Goal: Task Accomplishment & Management: Manage account settings

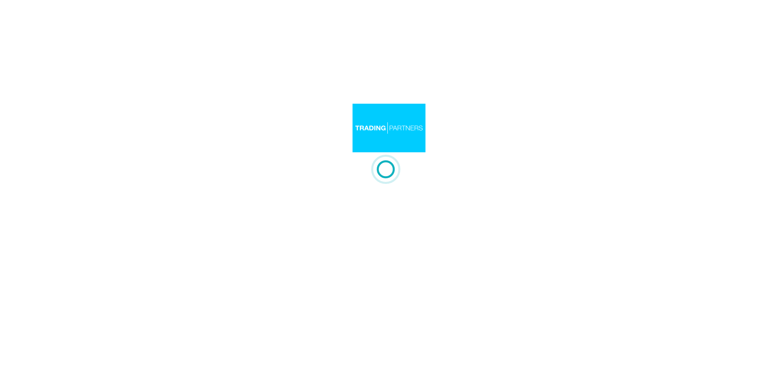
click at [366, 126] on div at bounding box center [389, 184] width 778 height 369
click at [368, 105] on div at bounding box center [389, 184] width 778 height 369
click at [354, 93] on div at bounding box center [389, 184] width 778 height 369
click at [356, 152] on div at bounding box center [389, 169] width 73 height 34
click at [351, 113] on div at bounding box center [389, 184] width 778 height 369
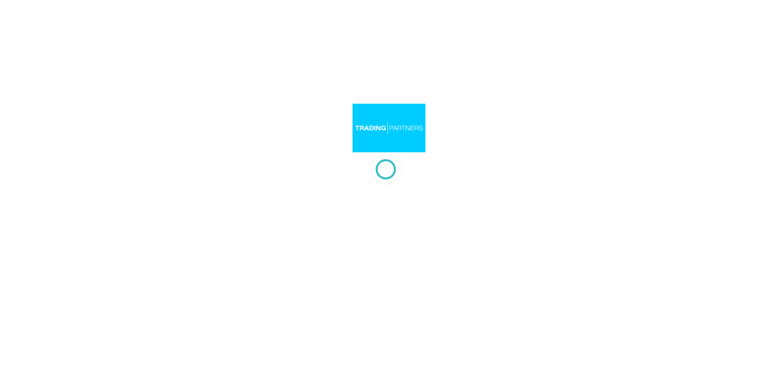
click at [366, 107] on div at bounding box center [389, 184] width 778 height 369
click at [397, 124] on div at bounding box center [389, 184] width 778 height 369
click at [428, 157] on div at bounding box center [389, 184] width 778 height 369
click at [505, 195] on div at bounding box center [389, 184] width 778 height 369
click at [371, 105] on div at bounding box center [389, 184] width 778 height 369
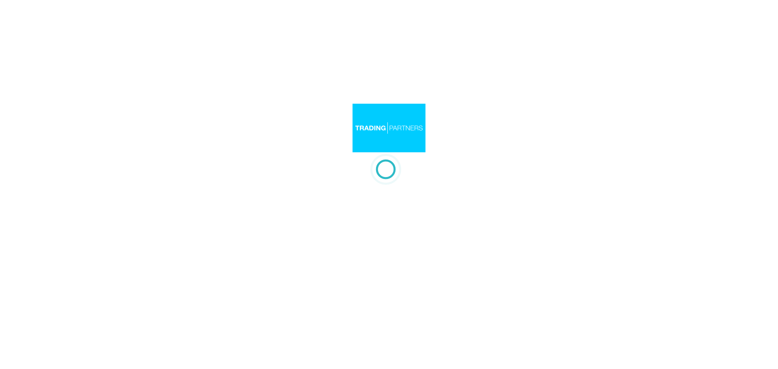
drag, startPoint x: 463, startPoint y: 126, endPoint x: 512, endPoint y: 176, distance: 70.2
click at [463, 126] on div at bounding box center [389, 184] width 778 height 369
click at [512, 176] on div at bounding box center [389, 184] width 778 height 369
click at [506, 158] on div at bounding box center [389, 184] width 778 height 369
click at [397, 273] on div at bounding box center [389, 184] width 778 height 369
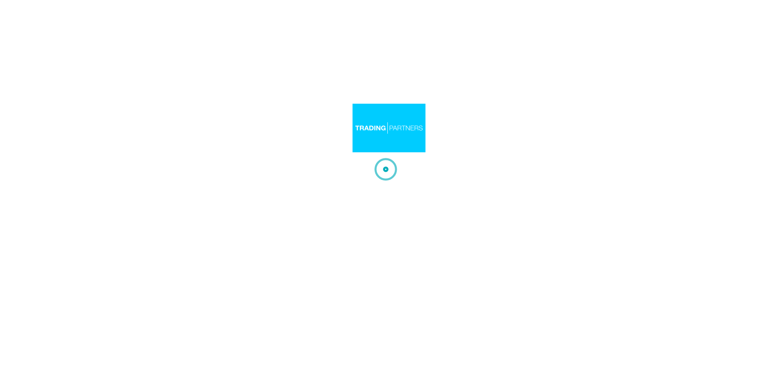
click at [487, 152] on div at bounding box center [389, 184] width 778 height 369
click at [240, 141] on div at bounding box center [389, 184] width 778 height 369
click at [481, 210] on div at bounding box center [389, 184] width 778 height 369
drag, startPoint x: 323, startPoint y: 234, endPoint x: 351, endPoint y: 265, distance: 41.9
click at [324, 238] on div at bounding box center [389, 184] width 778 height 369
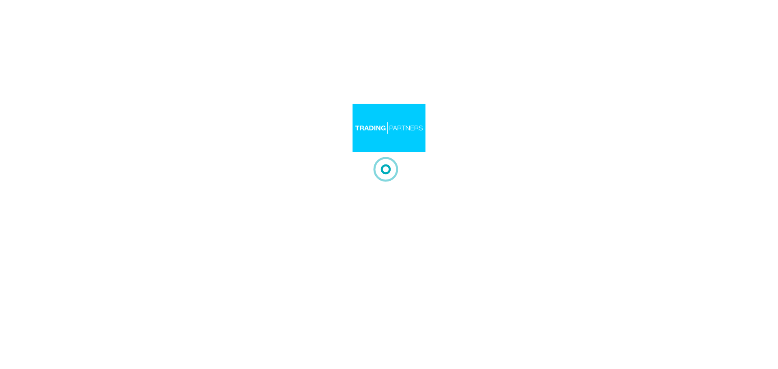
click at [352, 265] on div at bounding box center [389, 184] width 778 height 369
click at [294, 76] on div at bounding box center [389, 184] width 778 height 369
click at [445, 106] on div at bounding box center [389, 184] width 778 height 369
click at [394, 152] on div at bounding box center [389, 184] width 778 height 369
click at [667, 187] on div at bounding box center [389, 184] width 778 height 369
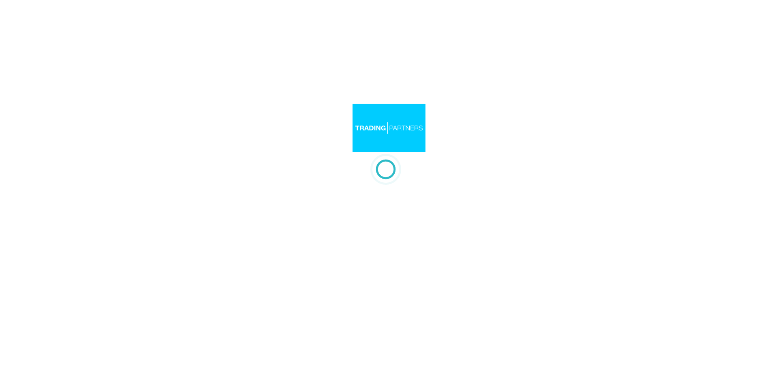
drag, startPoint x: 477, startPoint y: 111, endPoint x: 326, endPoint y: 47, distance: 164.1
click at [451, 100] on div at bounding box center [389, 184] width 778 height 369
click at [513, 135] on div at bounding box center [389, 184] width 778 height 369
click at [514, 202] on div at bounding box center [389, 184] width 778 height 369
click at [530, 99] on div at bounding box center [389, 184] width 778 height 369
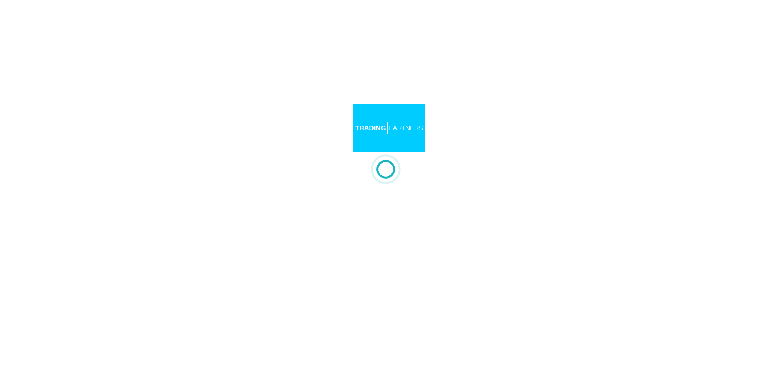
click at [545, 153] on div at bounding box center [389, 184] width 778 height 369
drag, startPoint x: 373, startPoint y: 180, endPoint x: 380, endPoint y: 169, distance: 13.5
click at [373, 174] on div at bounding box center [389, 184] width 778 height 369
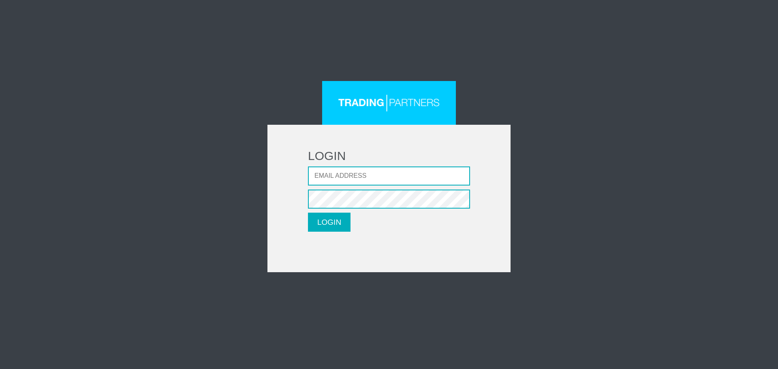
click at [483, 136] on form "LOGIN Email address Password LOGIN Please wait..." at bounding box center [389, 199] width 243 height 148
type input "[EMAIL_ADDRESS][DOMAIN_NAME]"
click at [347, 238] on form "LOGIN Email address LMatthaiou@fxcess.com Password LOGIN Please wait..." at bounding box center [389, 199] width 243 height 148
click at [346, 231] on button "LOGIN" at bounding box center [329, 222] width 43 height 19
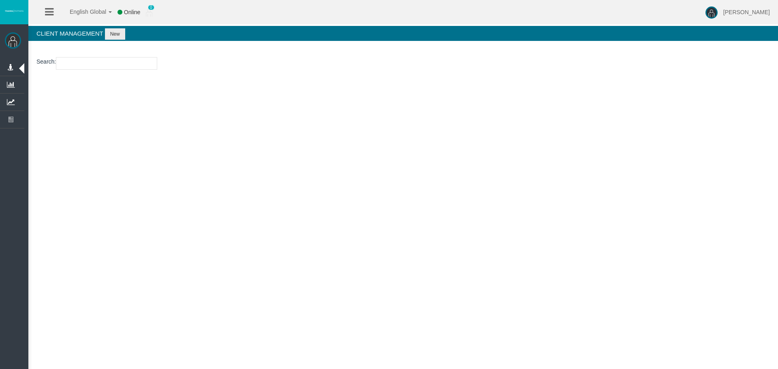
click at [362, 122] on div "[PERSON_NAME] Administration Manage Platform Groups Platform Server Groups Assi…" at bounding box center [396, 61] width 764 height 123
drag, startPoint x: 546, startPoint y: 238, endPoint x: 456, endPoint y: 226, distance: 90.4
click at [522, 231] on div "English Global 简体中文 English Global 日本語 한국어 Online 0 [PERSON_NAME] Help Log Out …" at bounding box center [389, 184] width 778 height 369
drag, startPoint x: 456, startPoint y: 226, endPoint x: 381, endPoint y: 313, distance: 115.0
click at [454, 227] on div "English Global 简体中文 English Global 日本語 한국어 Online 0 [PERSON_NAME] Help Log Out …" at bounding box center [389, 184] width 778 height 369
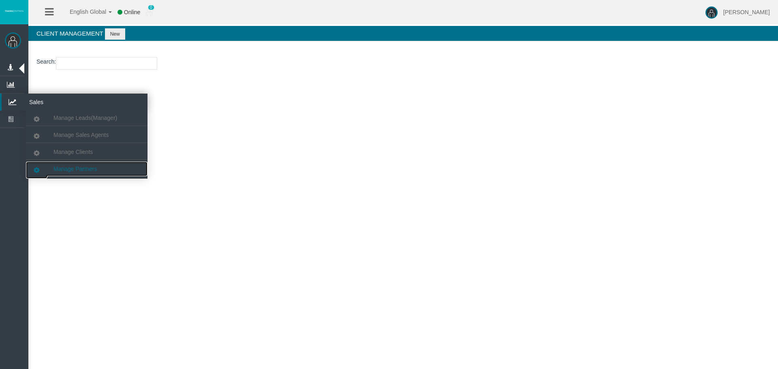
click at [77, 167] on span "Manage Partners" at bounding box center [75, 169] width 43 height 6
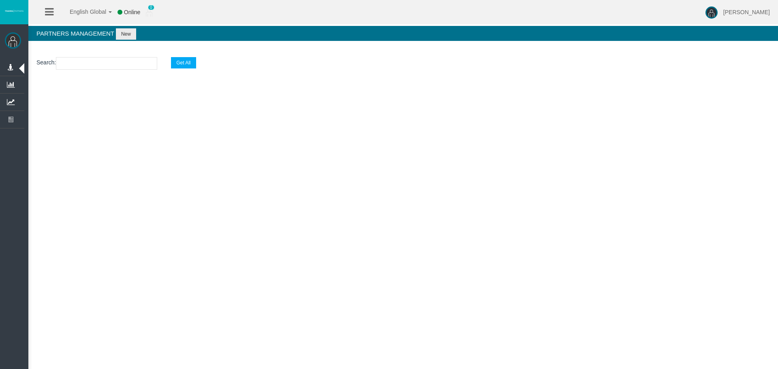
click at [87, 54] on section "Search : Get All" at bounding box center [403, 65] width 750 height 33
click at [90, 64] on input "text" at bounding box center [106, 63] width 101 height 13
paste input "IBteffb"
type input "IBteffb"
select select "25"
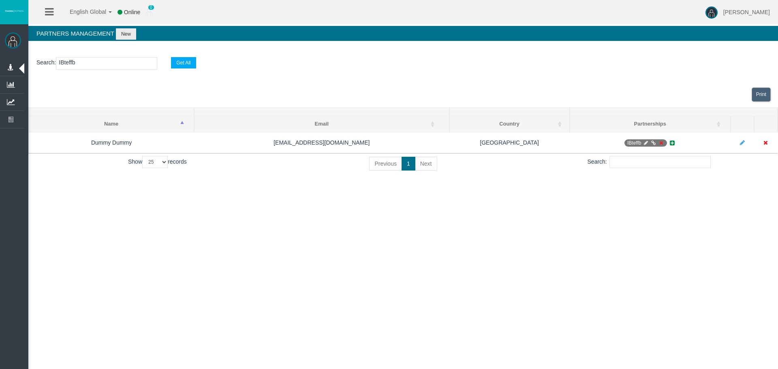
click at [301, 242] on div "English Global 简体中文 English Global 日本語 한국어 Online 0 [PERSON_NAME] Help Log Out …" at bounding box center [389, 184] width 778 height 369
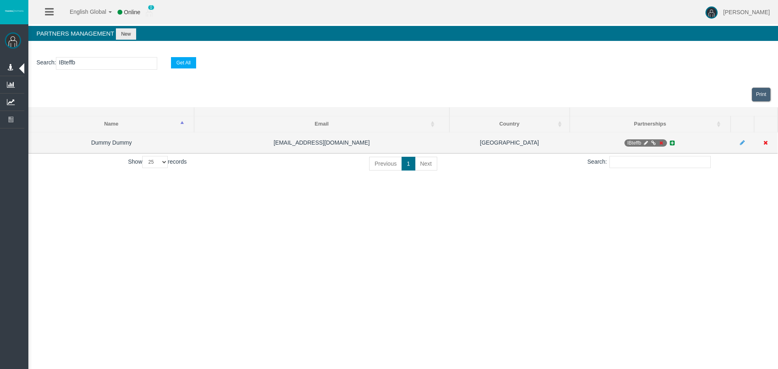
click at [643, 143] on icon at bounding box center [646, 143] width 6 height 5
select select "0"
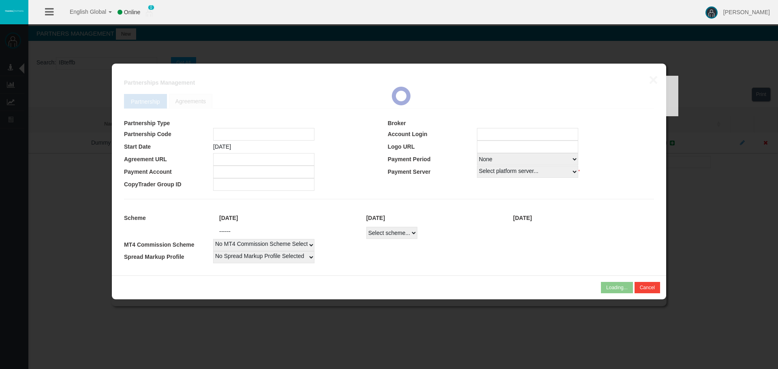
type input "IBteffb"
type input "19269325"
select select "1"
type input "19269325"
select select "1"
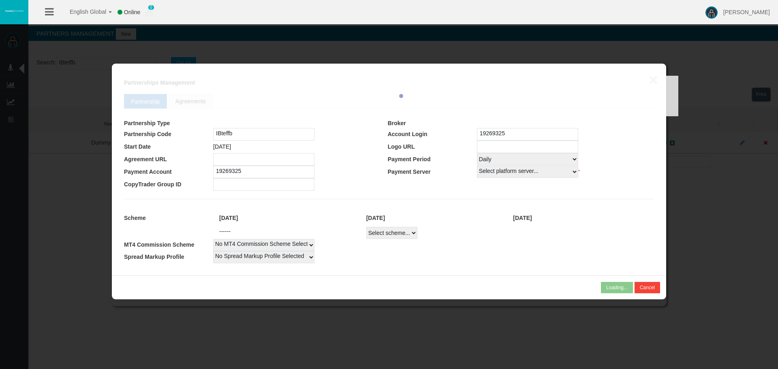
select select
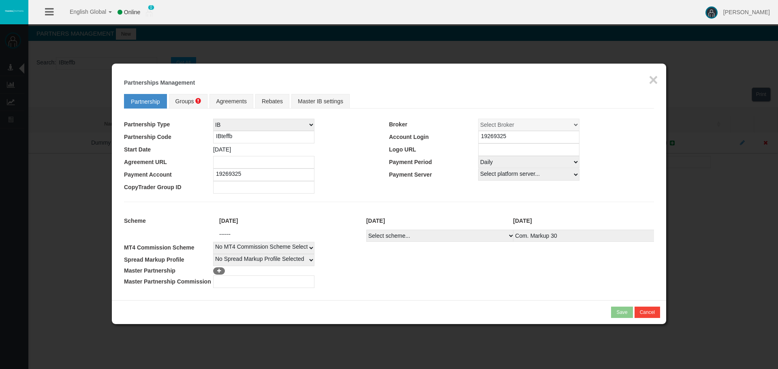
click at [470, 237] on select "Select scheme... Com. Markup 30 Master 18.20% Master Standard Spread (T4Trade) …" at bounding box center [440, 236] width 148 height 12
select select
click at [649, 81] on button "×" at bounding box center [653, 80] width 9 height 16
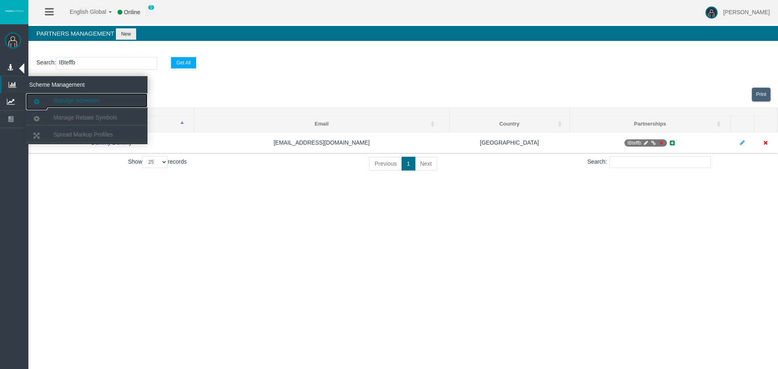
click at [85, 97] on link "Manage Schemes" at bounding box center [87, 100] width 122 height 15
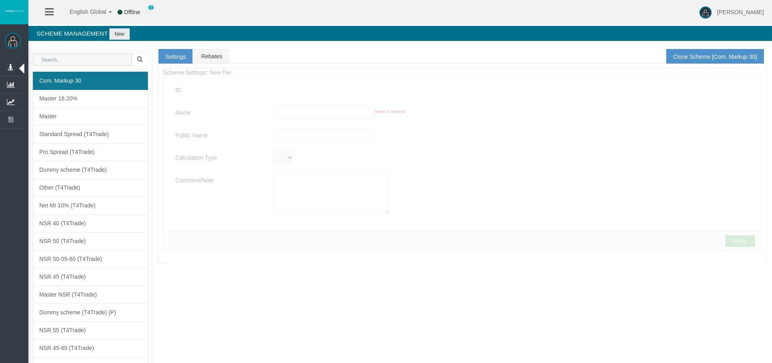
click at [113, 63] on input "text" at bounding box center [82, 60] width 99 height 12
click at [109, 62] on input "text" at bounding box center [82, 60] width 99 height 12
type input "Com. Markup 30"
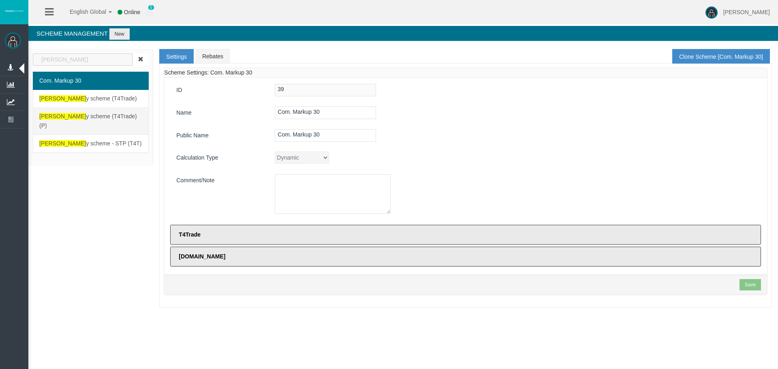
type input "[PERSON_NAME]"
click at [103, 108] on link "[PERSON_NAME] y scheme (T4Trade) (P)" at bounding box center [91, 121] width 116 height 28
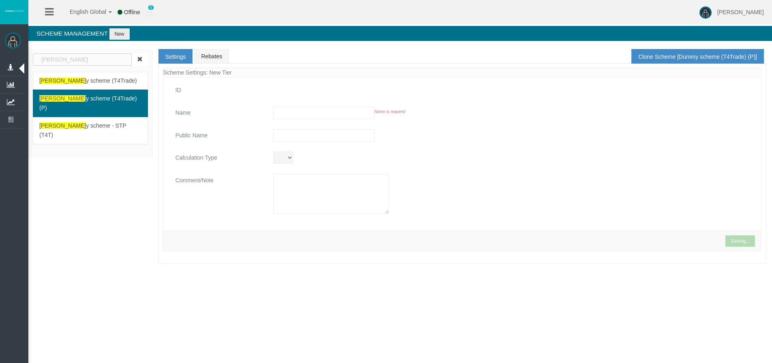
type input "Dummy scheme (T4Trade) (P)"
type textarea "Dummy scheme (T4Trade) (P)"
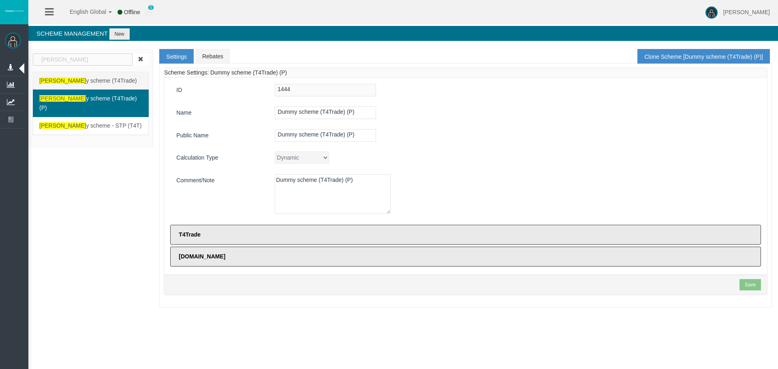
click at [92, 87] on link "[PERSON_NAME] y scheme (T4Trade)" at bounding box center [91, 81] width 116 height 18
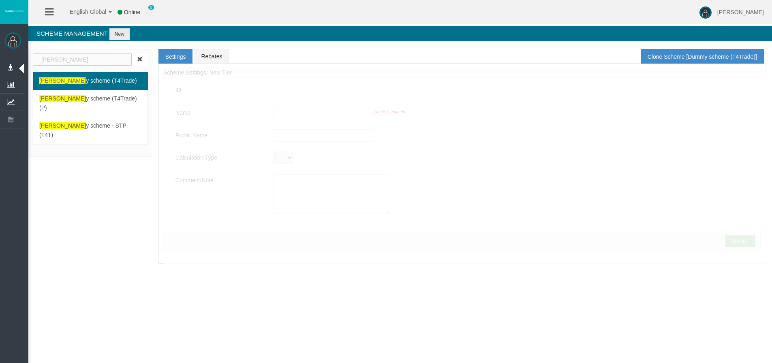
type input "Dummy scheme (T4Trade)"
type textarea "Dummy scheme (T4Trade)"
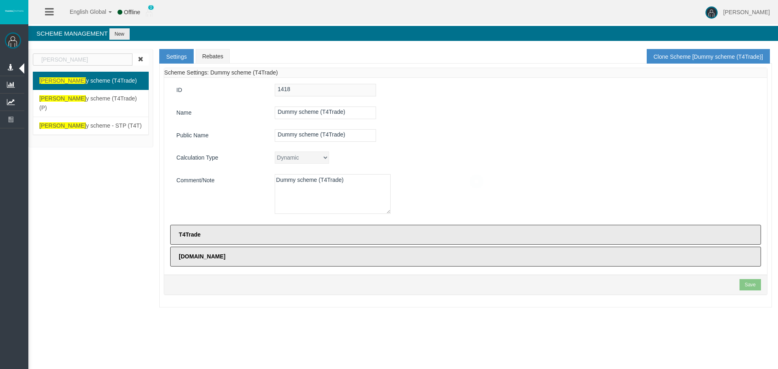
select select "3314"
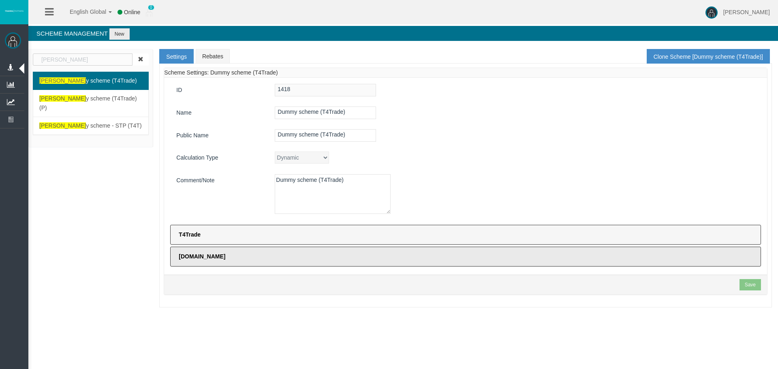
click at [244, 230] on label "T4Trade" at bounding box center [465, 235] width 591 height 20
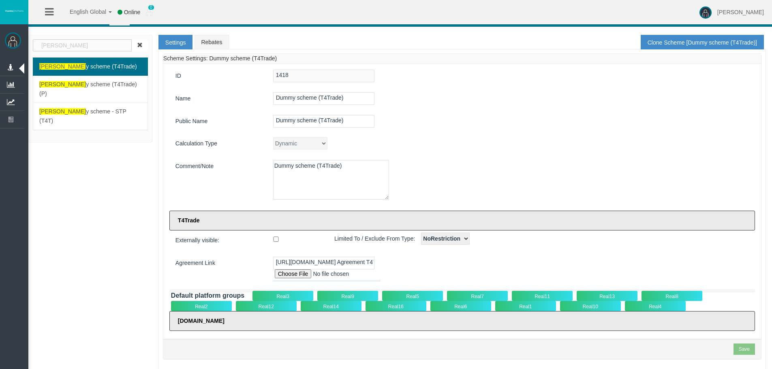
scroll to position [21, 0]
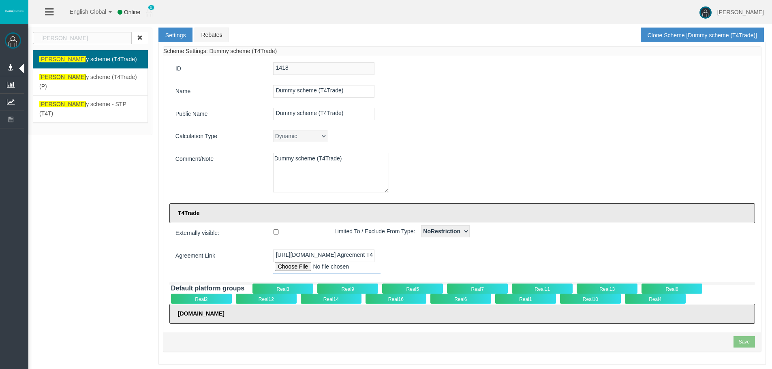
click at [274, 287] on div "Real3" at bounding box center [283, 289] width 61 height 10
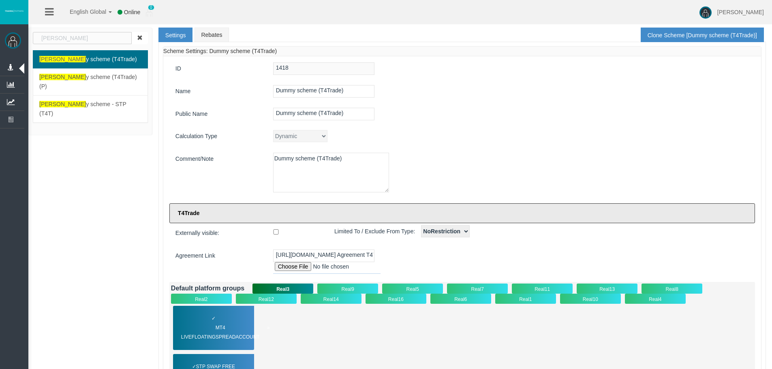
click at [205, 316] on div "✓ MT4 LiveFloatingSpreadAccount" at bounding box center [213, 328] width 81 height 44
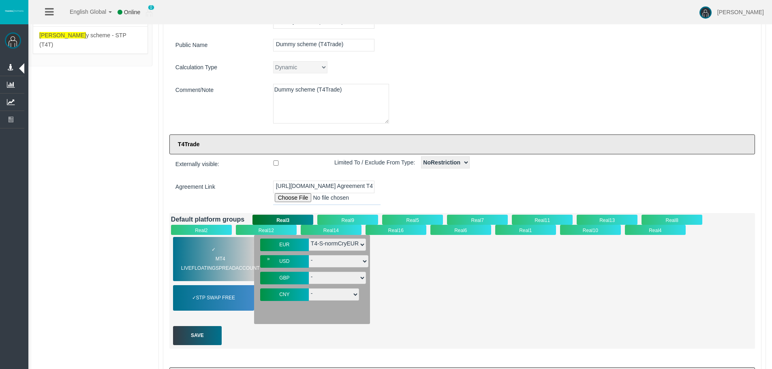
scroll to position [154, 0]
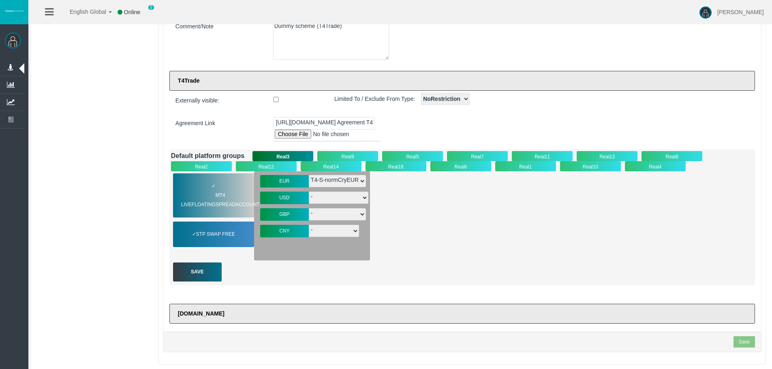
click at [583, 195] on div "✓ MT4 LiveFloatingSpreadAccount STP Swap Free EUR - USD - -" at bounding box center [462, 215] width 582 height 89
click at [600, 202] on div "✓ MT4 LiveFloatingSpreadAccount STP Swap Free EUR - USD - -" at bounding box center [462, 215] width 582 height 89
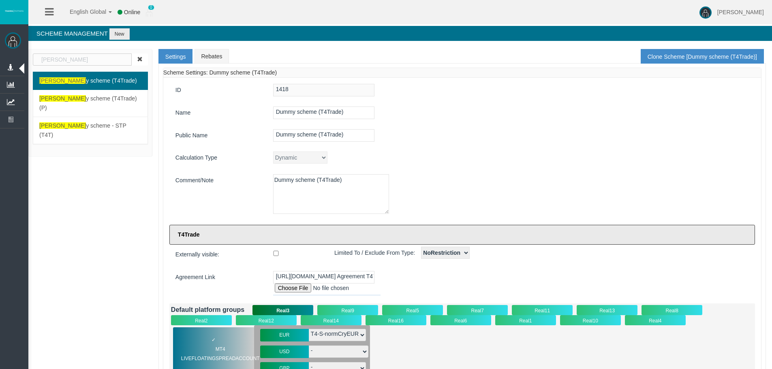
drag, startPoint x: 531, startPoint y: 2, endPoint x: 510, endPoint y: -32, distance: 39.5
drag, startPoint x: 518, startPoint y: 101, endPoint x: 513, endPoint y: 114, distance: 13.9
click at [518, 103] on div "ID 1418 Name Dummy scheme (T4Trade) Public Name Dummy scheme (T4Trade) Calculat…" at bounding box center [462, 282] width 598 height 408
click at [512, 117] on div "Dummy scheme (T4Trade)" at bounding box center [511, 113] width 488 height 13
click at [121, 156] on div "[PERSON_NAME] [PERSON_NAME] y scheme (T4Trade) [PERSON_NAME]" at bounding box center [400, 284] width 744 height 470
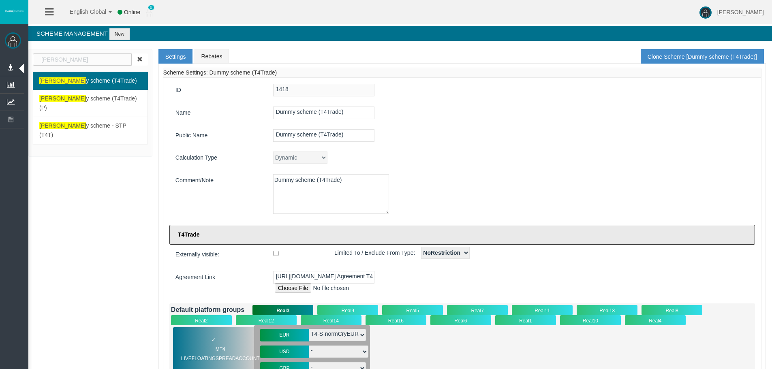
click at [736, 53] on link "Clone Scheme [Dummy scheme (T4Trade)]" at bounding box center [702, 56] width 123 height 15
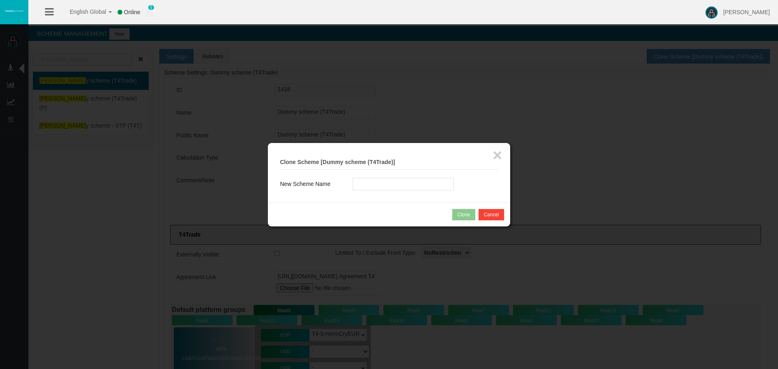
drag, startPoint x: 385, startPoint y: 183, endPoint x: 375, endPoint y: 175, distance: 12.7
click at [385, 182] on input "text" at bounding box center [403, 184] width 101 height 13
click at [321, 163] on b "Clone Scheme [Dummy scheme (T4Trade)]" at bounding box center [337, 162] width 115 height 6
drag, startPoint x: 322, startPoint y: 163, endPoint x: 394, endPoint y: 163, distance: 71.3
click at [394, 163] on b "Clone Scheme [Dummy scheme (T4Trade)]" at bounding box center [337, 162] width 115 height 6
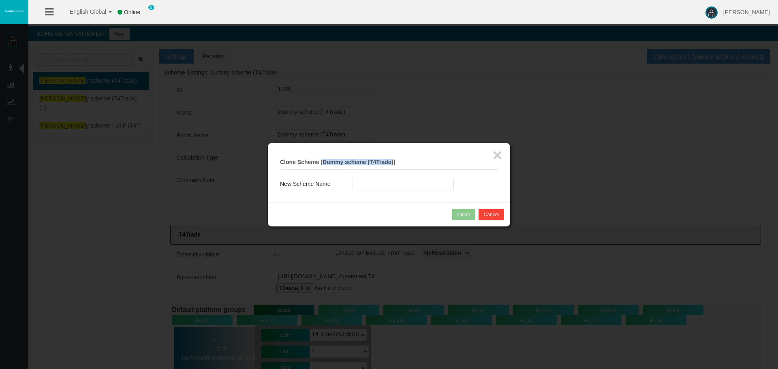
copy b "Dummy scheme (T4Trade)"
click at [409, 184] on input "text" at bounding box center [403, 184] width 101 height 13
paste input "Dummy scheme (T4Trade)"
type input "Dummy scheme (T4Trade) (A)"
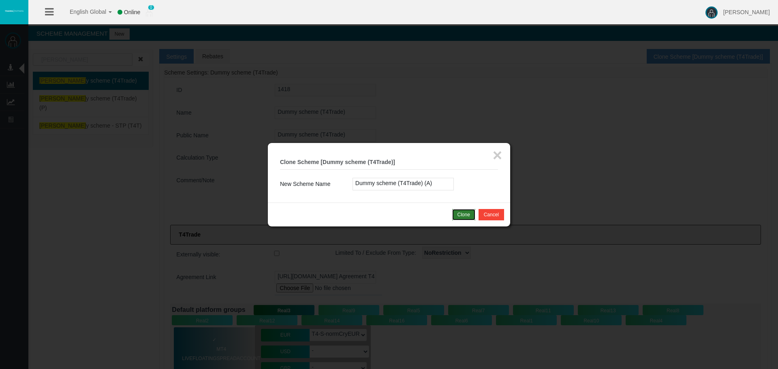
click at [466, 210] on button "Clone" at bounding box center [463, 214] width 23 height 11
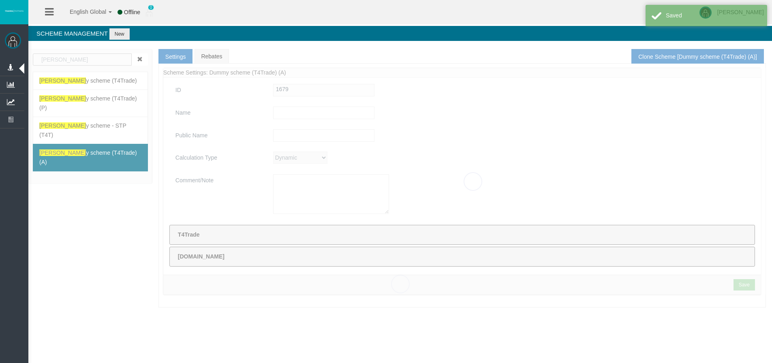
type input "Dummy scheme (T4Trade) (A)"
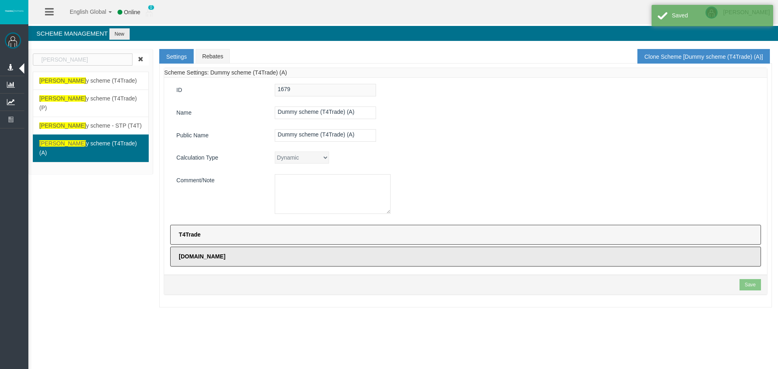
click at [204, 226] on label "T4Trade" at bounding box center [465, 235] width 591 height 20
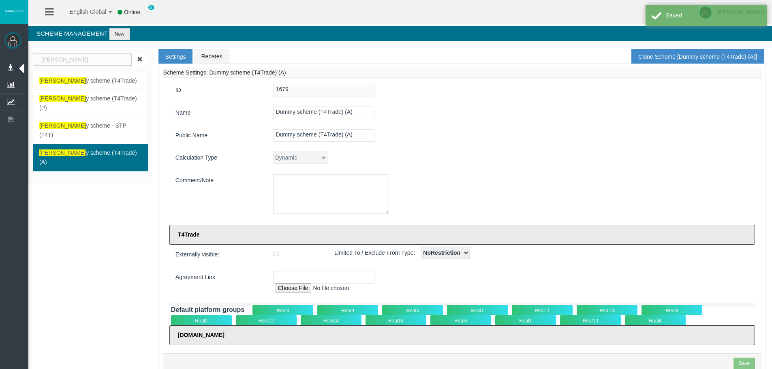
scroll to position [21, 0]
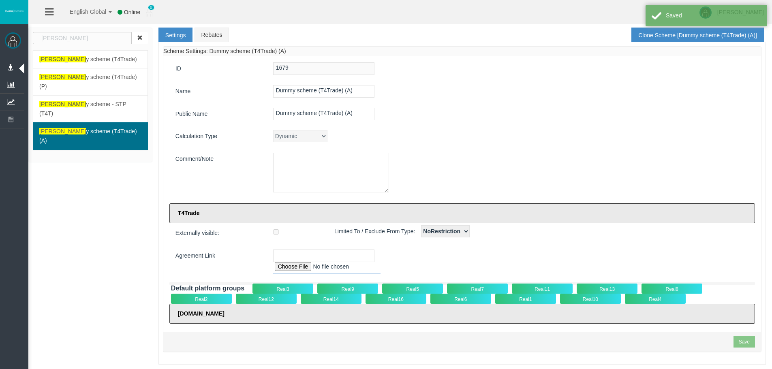
click at [279, 291] on div "Real3" at bounding box center [283, 289] width 61 height 10
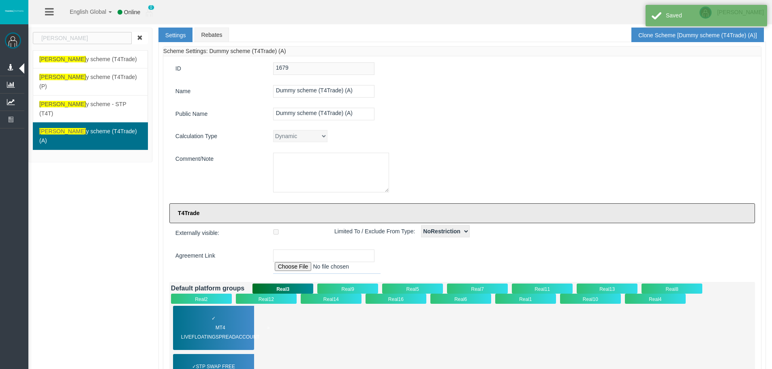
click at [227, 318] on div "✓ MT4 LiveFloatingSpreadAccount" at bounding box center [213, 328] width 81 height 44
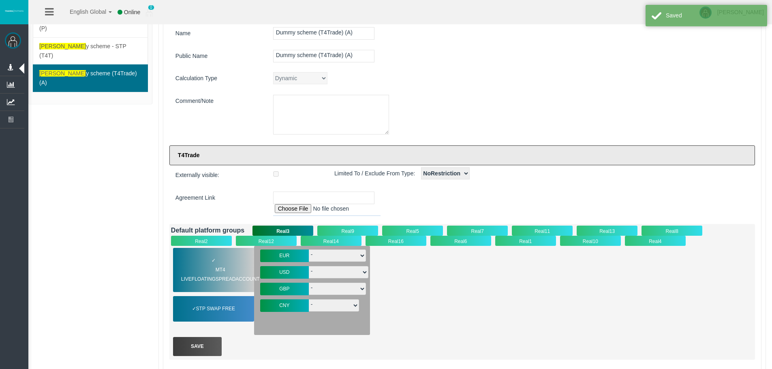
scroll to position [154, 0]
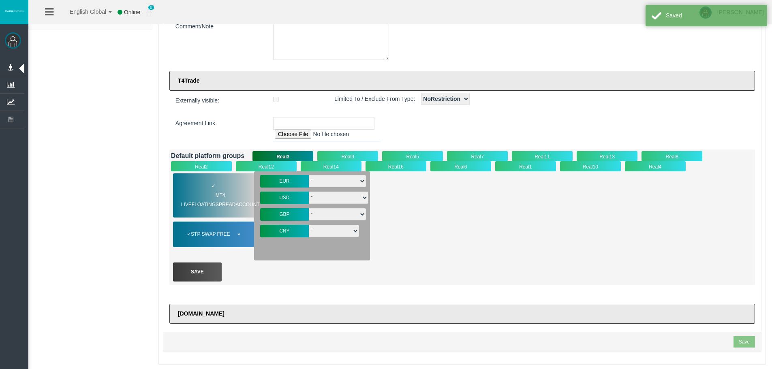
click at [212, 242] on div "✓ STP Swap Free" at bounding box center [213, 235] width 81 height 26
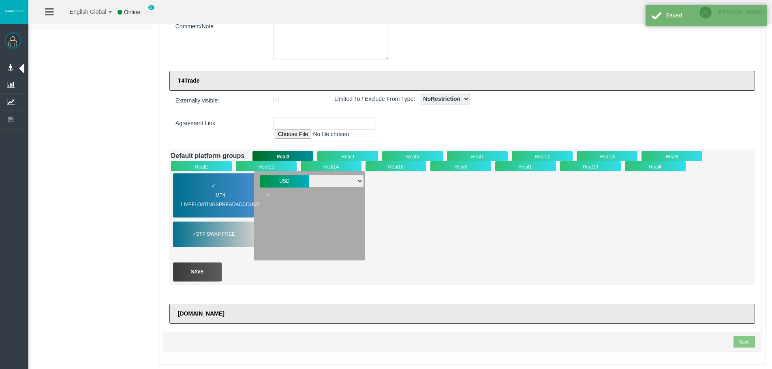
click at [209, 206] on span "MT4 LiveFloatingSpreadAccount" at bounding box center [225, 200] width 89 height 19
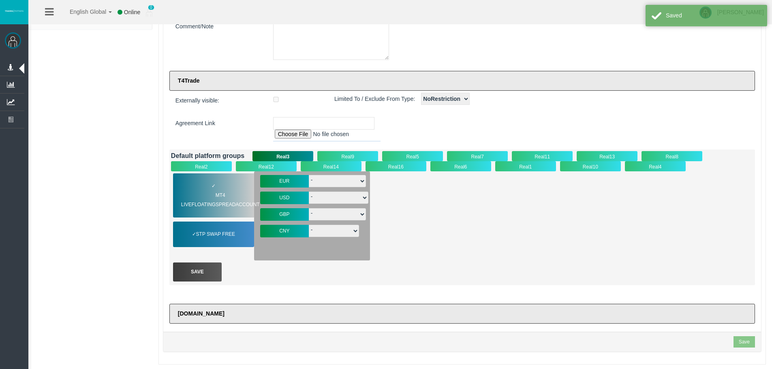
click at [327, 157] on div "Real9" at bounding box center [347, 156] width 61 height 10
click at [235, 190] on div "✓ MT4 LiveFloatingSpreadAccount" at bounding box center [213, 195] width 81 height 44
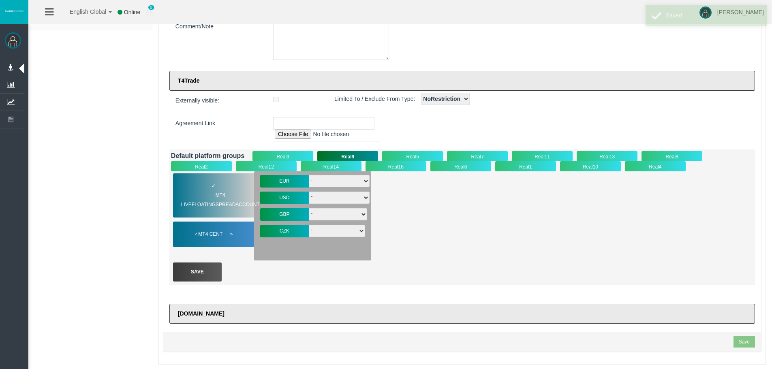
click at [234, 242] on div "✓ MT4 Cent" at bounding box center [213, 235] width 81 height 26
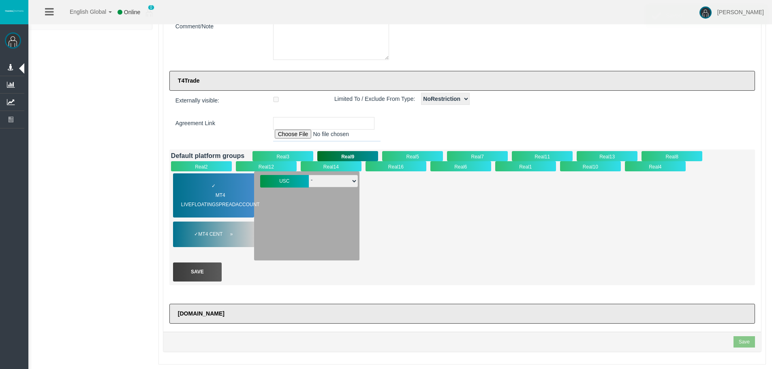
click at [230, 233] on span "MT4 Cent" at bounding box center [215, 234] width 34 height 9
click at [407, 158] on div "Real5" at bounding box center [412, 156] width 61 height 10
click at [263, 203] on div "USC - T4-S-Cent-USC" at bounding box center [306, 215] width 105 height 89
click at [227, 207] on span "MT4 LiveFloatingSpreadAccount" at bounding box center [225, 200] width 89 height 19
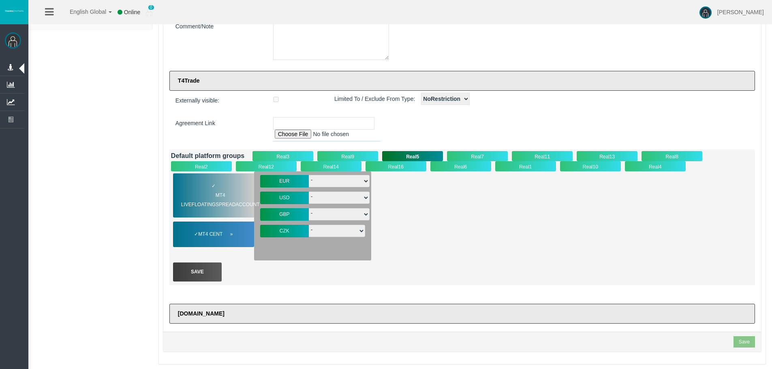
click at [231, 237] on span "MT4 Cent" at bounding box center [215, 234] width 34 height 9
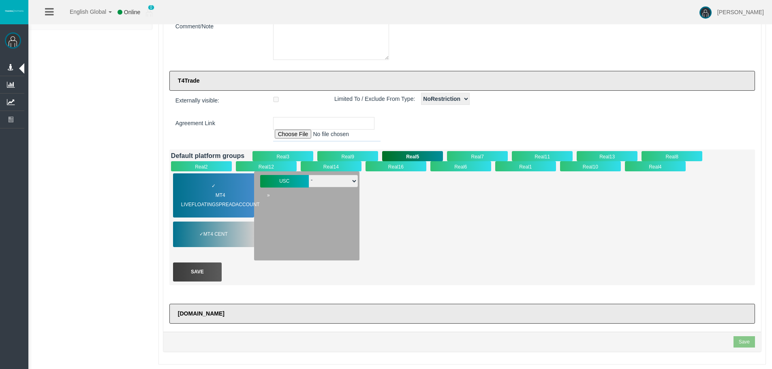
click at [230, 208] on span "MT4 LiveFloatingSpreadAccount" at bounding box center [225, 200] width 89 height 19
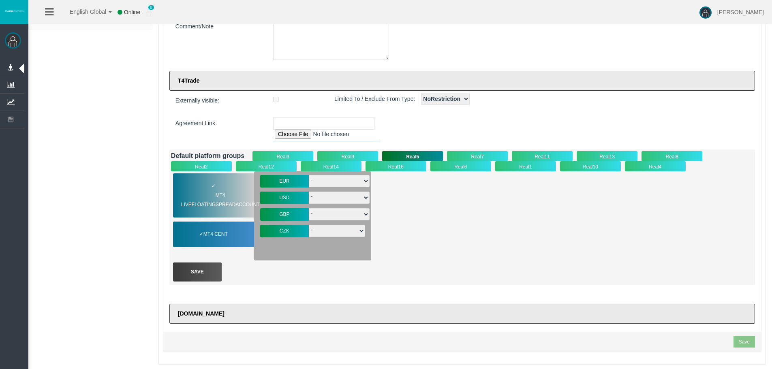
click at [469, 152] on div "Real7" at bounding box center [477, 156] width 61 height 10
click at [289, 139] on input "file" at bounding box center [326, 136] width 107 height 12
type input "C:\fakepath\Intermediary Agreement T4TRADE_Tradeco Limited_v2-24.pdf"
type input "[URL][DOMAIN_NAME] Agreement T4TRADE_Tradeco Limited_v2-24.pdf"
click at [322, 136] on input "file" at bounding box center [326, 136] width 107 height 12
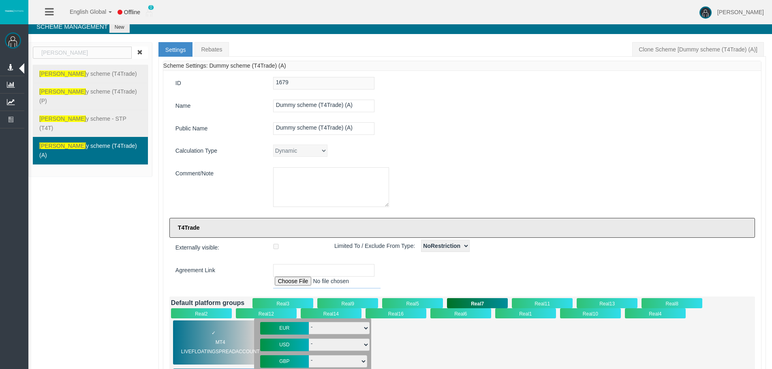
scroll to position [0, 0]
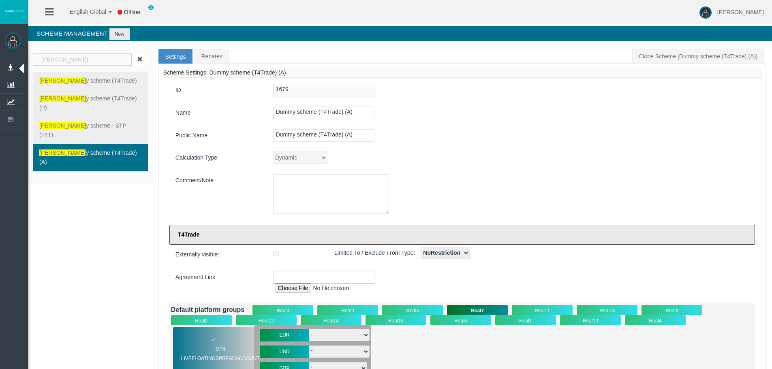
click at [328, 278] on input "text" at bounding box center [323, 277] width 101 height 13
click at [297, 288] on input "file" at bounding box center [326, 290] width 107 height 12
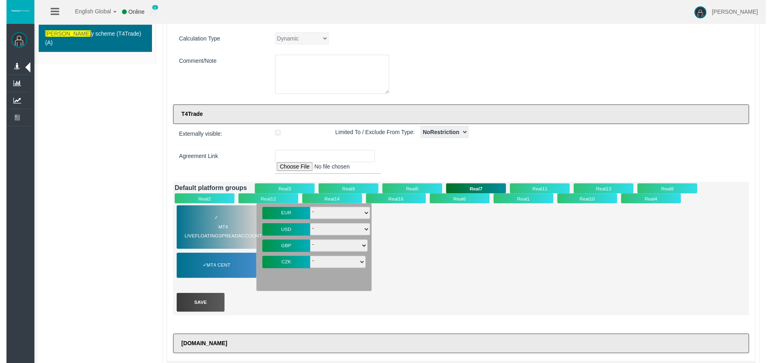
scroll to position [154, 0]
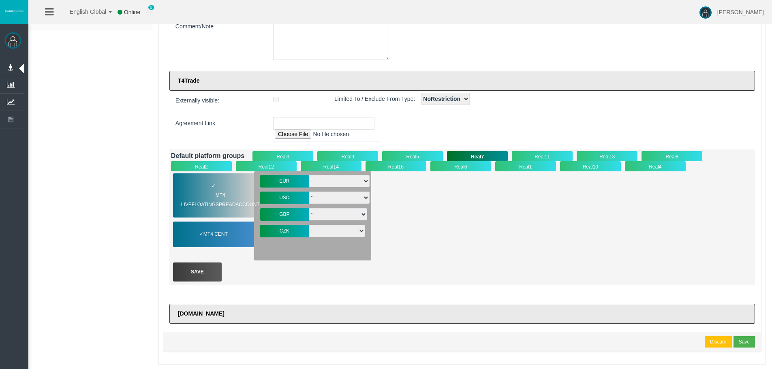
type input "C:\fakepath\Intermediary Agreement T4TRADE_Tradeco Limited_v2-24.pdf"
click at [742, 343] on div "Save" at bounding box center [744, 341] width 11 height 7
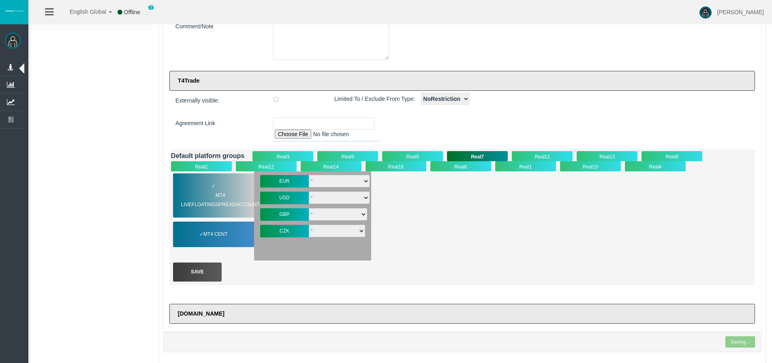
type input "[URL][DOMAIN_NAME] Agreement T4TRADE_Tradeco Limited_v2-24.pdf"
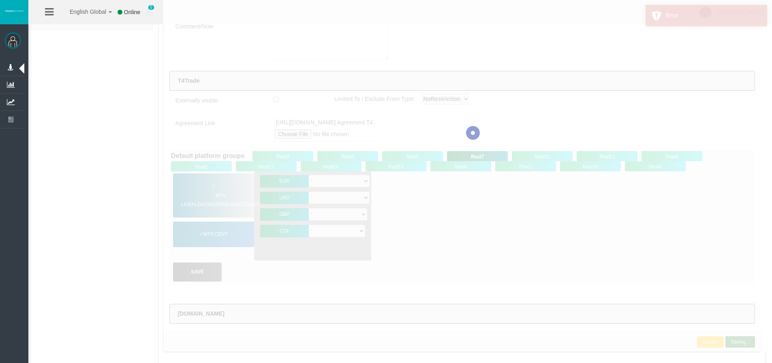
drag, startPoint x: 494, startPoint y: 238, endPoint x: 494, endPoint y: 206, distance: 31.2
click at [494, 238] on div at bounding box center [473, 133] width 620 height 438
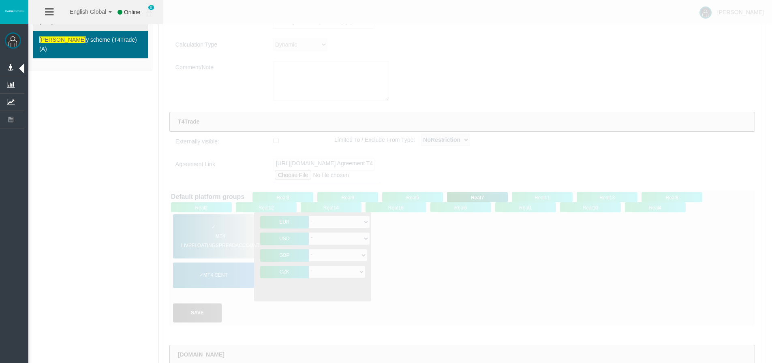
scroll to position [160, 0]
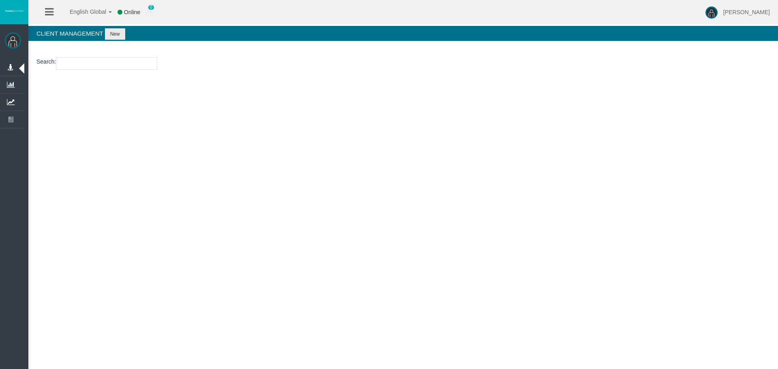
click at [308, 108] on div "Search : Loading..." at bounding box center [403, 83] width 750 height 69
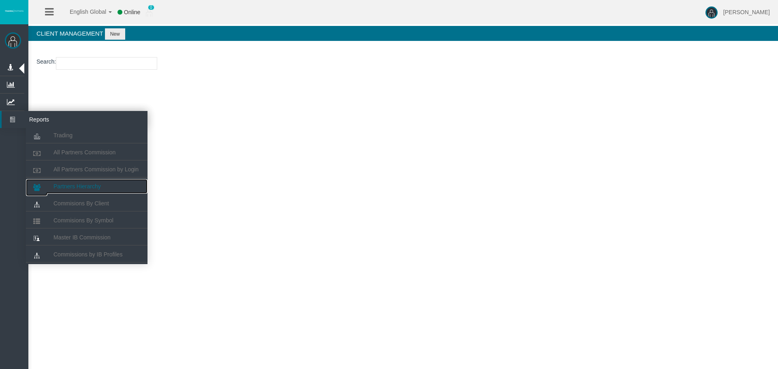
click at [89, 184] on span "Partners Hierarchy" at bounding box center [77, 186] width 47 height 6
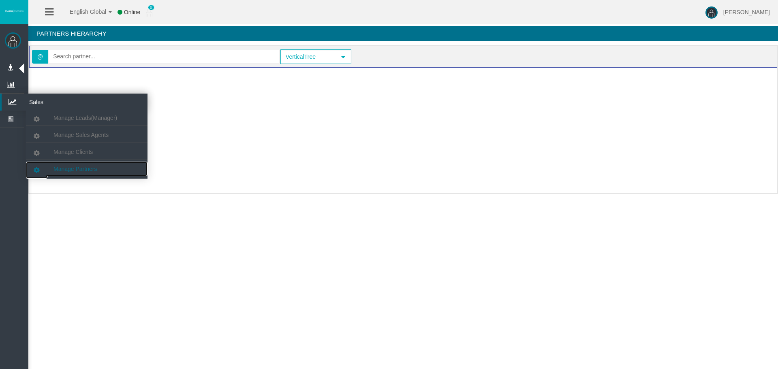
click at [78, 169] on span "Manage Partners" at bounding box center [75, 169] width 43 height 6
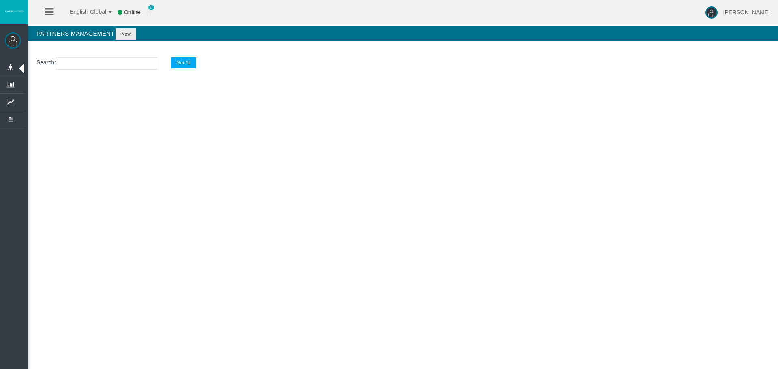
click at [86, 65] on input "text" at bounding box center [106, 63] width 101 height 13
paste input "Dummy scheme (T4Trade)"
type input "Dummy scheme (T4Trade)"
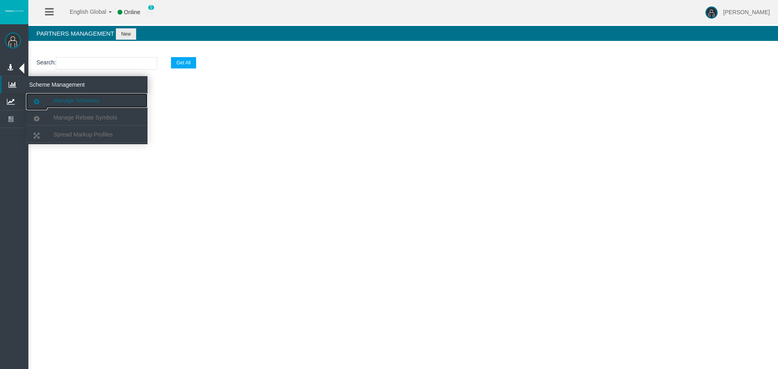
click at [67, 96] on link "Manage Schemes" at bounding box center [87, 100] width 122 height 15
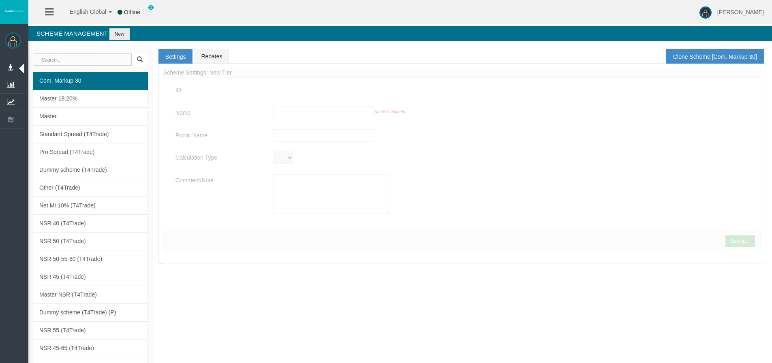
type input "Com. Markup 30"
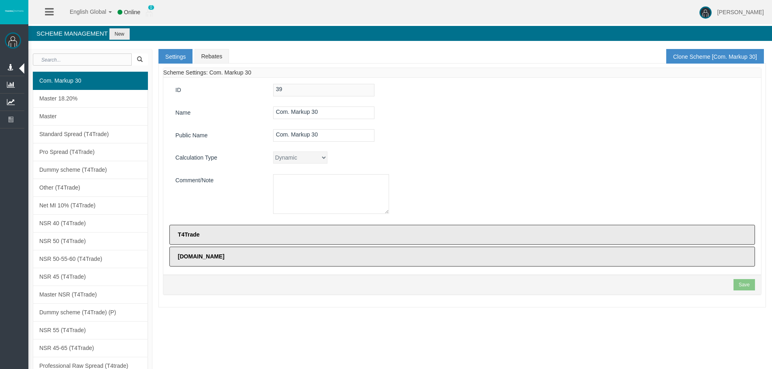
click at [419, 133] on div "Com. Markup 30" at bounding box center [511, 135] width 488 height 13
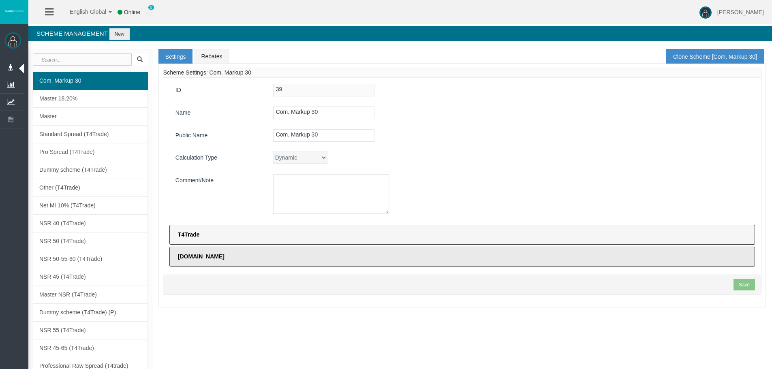
drag, startPoint x: 494, startPoint y: 141, endPoint x: 450, endPoint y: 238, distance: 106.6
click at [494, 141] on div "Com. Markup 30" at bounding box center [511, 135] width 488 height 13
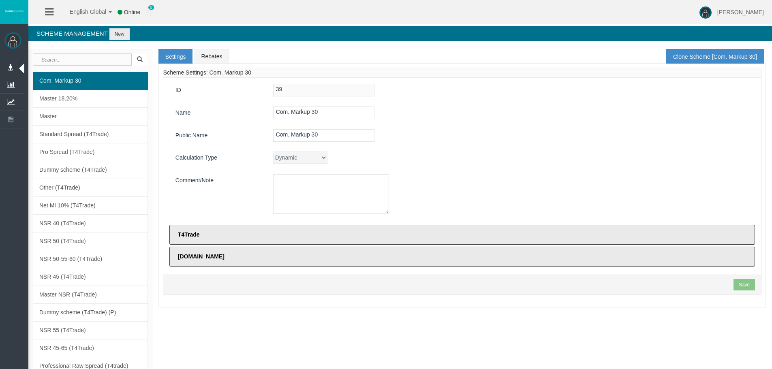
drag, startPoint x: 544, startPoint y: 100, endPoint x: 516, endPoint y: 98, distance: 28.4
click at [544, 100] on div "ID 39 Name Com. Markup 30 Public Name Com. Markup 30 Calculation Type Dynamic C…" at bounding box center [462, 176] width 598 height 197
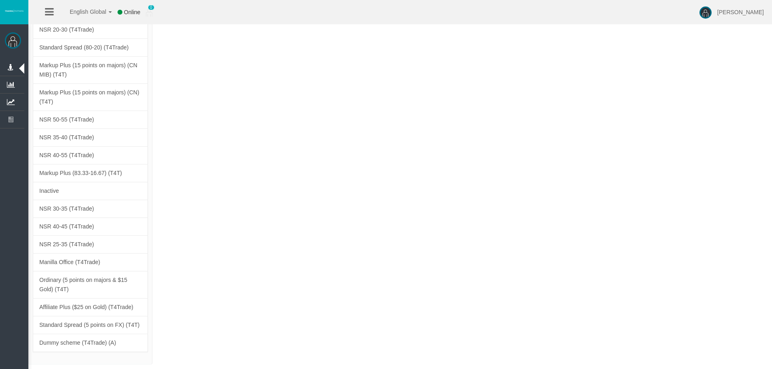
drag, startPoint x: 167, startPoint y: 104, endPoint x: 179, endPoint y: 385, distance: 281.2
click at [118, 340] on link "Dummy scheme (T4Trade) (A)" at bounding box center [90, 343] width 115 height 18
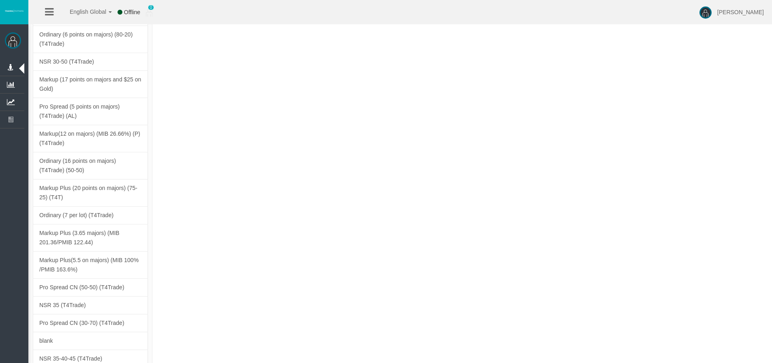
scroll to position [355, 0]
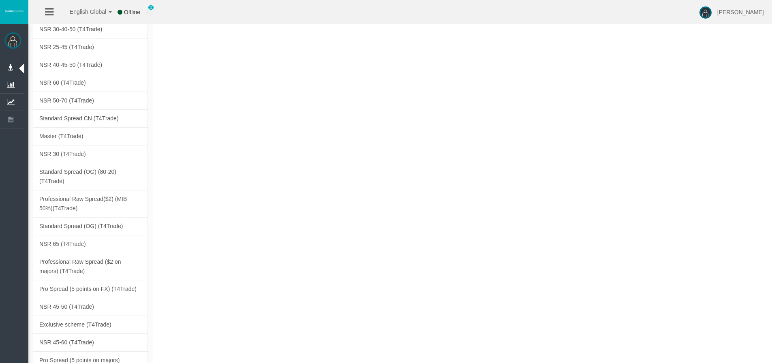
type input "Dummy scheme (T4Trade) (A)"
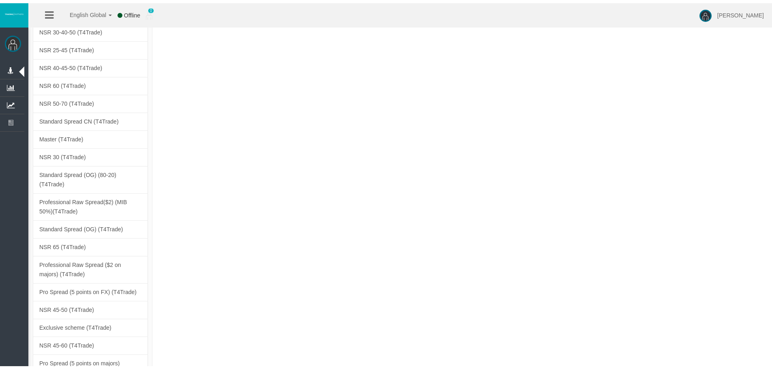
scroll to position [0, 0]
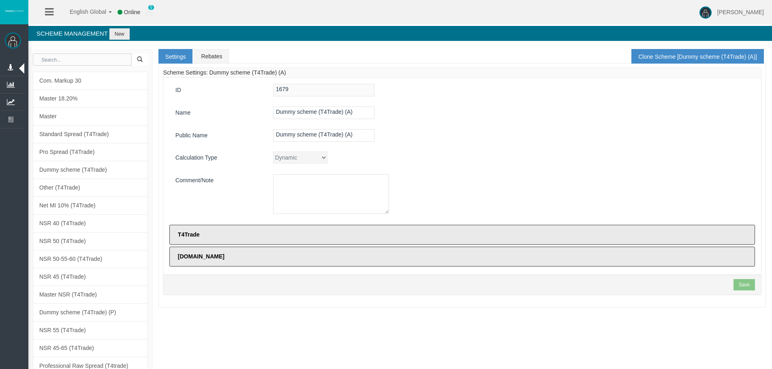
drag, startPoint x: 477, startPoint y: 114, endPoint x: 331, endPoint y: 195, distance: 166.7
click at [477, 114] on div "Dummy scheme (T4Trade) (A)" at bounding box center [511, 113] width 488 height 13
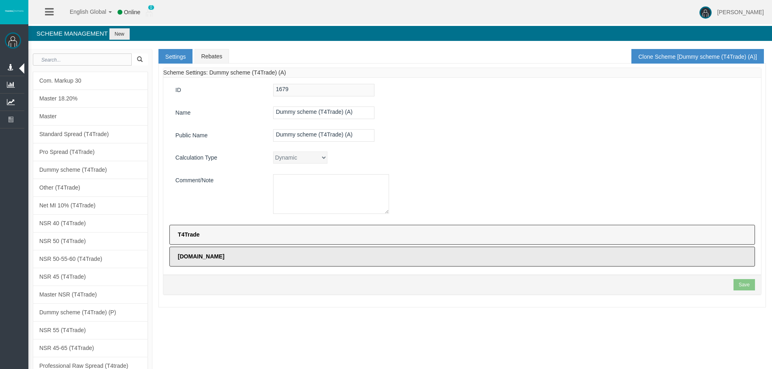
click at [297, 241] on label "T4Trade" at bounding box center [462, 235] width 586 height 20
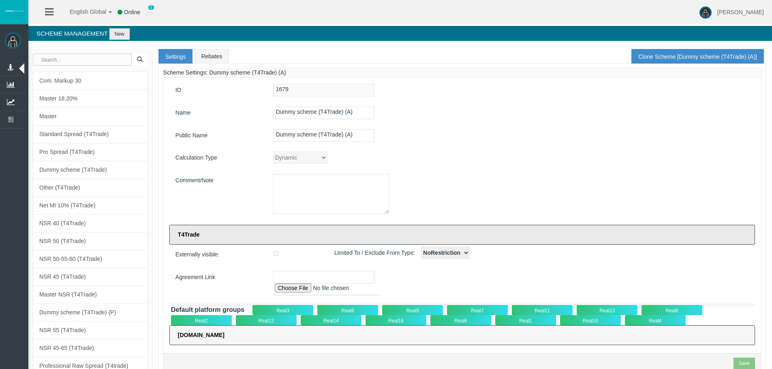
scroll to position [162, 0]
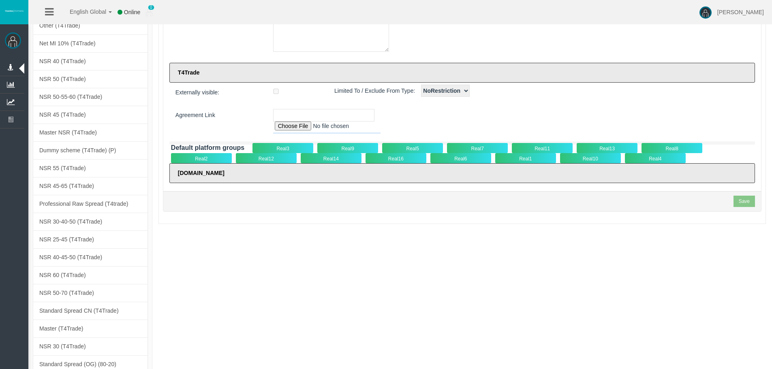
click at [288, 122] on input "file" at bounding box center [326, 128] width 107 height 12
type input "C:\fakepath\Intermediary Agreement T4TRADE_Tradeco Limited_v2-24.pdf"
type input "[URL][DOMAIN_NAME] Agreement T4TRADE_Tradeco Limited_v2-24.pdf"
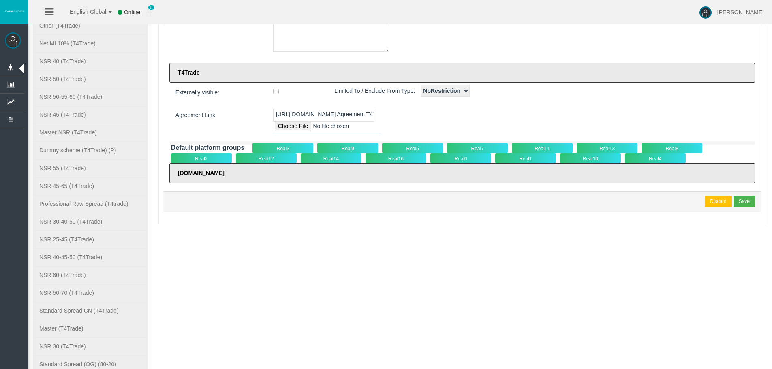
click at [739, 208] on div "Discard Save" at bounding box center [462, 201] width 598 height 20
click at [743, 200] on div "Save" at bounding box center [744, 201] width 11 height 7
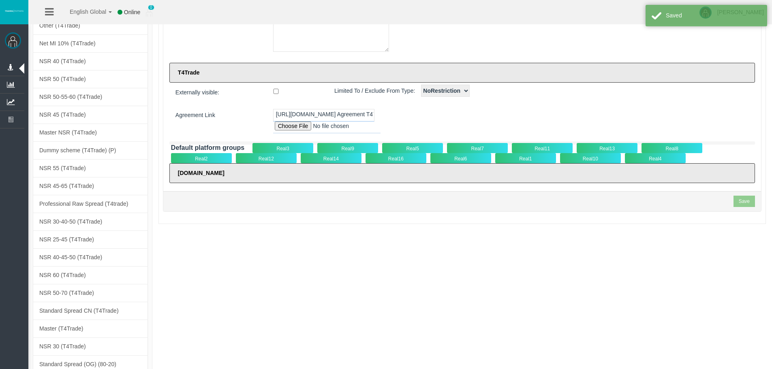
click at [342, 116] on input "[URL][DOMAIN_NAME] Agreement T4TRADE_Tradeco Limited_v2-24.pdf" at bounding box center [323, 115] width 101 height 13
click at [407, 149] on div "Real5" at bounding box center [412, 148] width 61 height 10
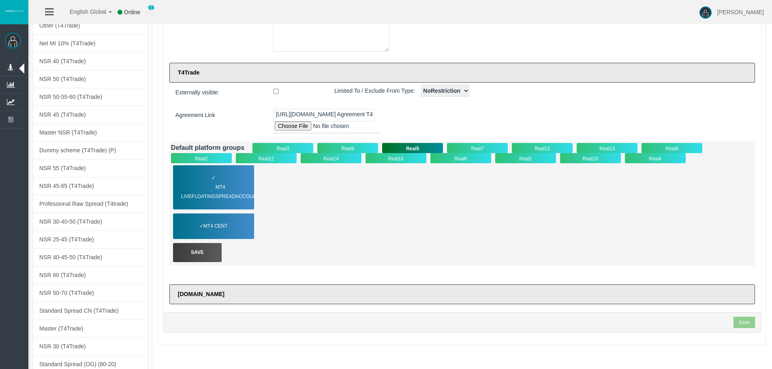
click at [217, 194] on span "MT4 LiveFloatingSpreadAccount" at bounding box center [225, 192] width 89 height 19
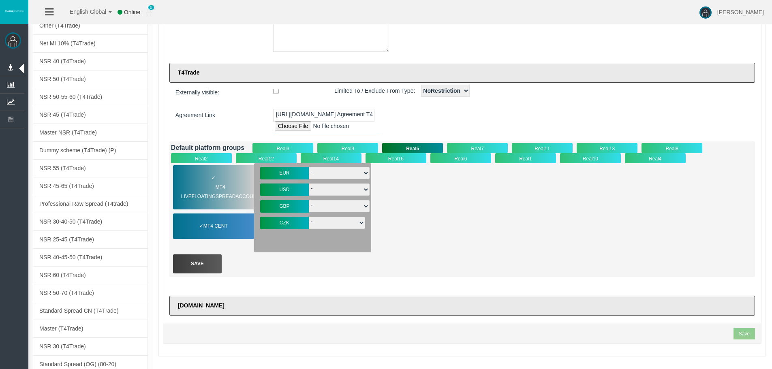
click at [345, 190] on select "- T4-S-norm-USD T4-S-Prem-USD T4-SPrem--05USD T4-SnormOiGdUSD T4-S-norm-USD- T4…" at bounding box center [339, 190] width 61 height 12
select select "3308"
click at [309, 184] on select "- T4-S-norm-USD T4-S-Prem-USD T4-SPrem--05USD T4-SnormOiGdUSD T4-S-norm-USD- T4…" at bounding box center [339, 190] width 61 height 12
click at [437, 212] on div "✓ MT4 LiveFloatingSpreadAccount MT4 Cent EUR - T4-S-VIP-EUR" at bounding box center [462, 207] width 582 height 89
click at [357, 202] on select "- T4-S-norm-GBP T4-S-Prem-GBP T4-SPrem--05GBP T4-S-VIP-GBP T4-S-Premg25GBP T4-S…" at bounding box center [339, 206] width 61 height 12
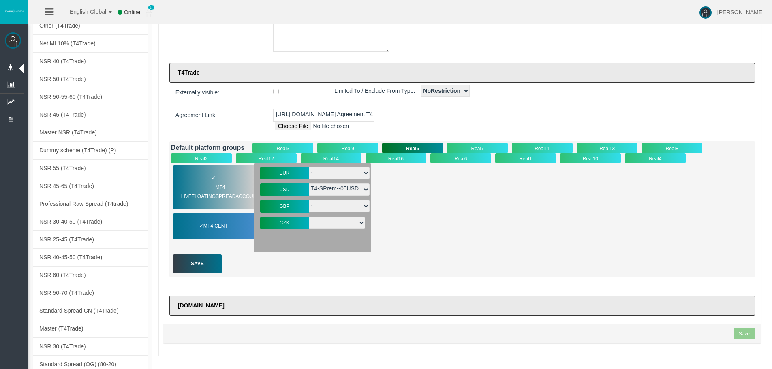
select select "3310"
click at [309, 200] on select "- T4-S-norm-GBP T4-S-Prem-GBP T4-SPrem--05GBP T4-S-VIP-GBP T4-S-Premg25GBP T4-S…" at bounding box center [339, 206] width 61 height 12
click at [413, 226] on div "✓ MT4 LiveFloatingSpreadAccount MT4 Cent EUR - T4-S-VIP-EUR" at bounding box center [462, 207] width 582 height 89
click at [336, 173] on select "- T4-S-norm-EUR T4-S-Prem-EUR T4-SPrem--05EUR T4-S-VIP-EUR T4-S-norm-EUR- T4-Lu…" at bounding box center [339, 173] width 61 height 12
select select "3309"
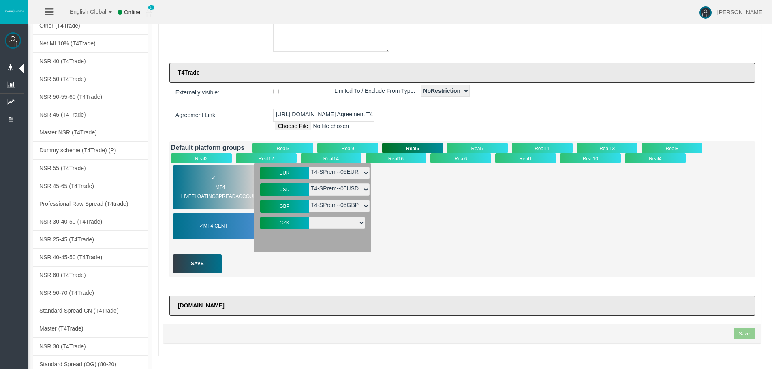
click at [309, 167] on select "- T4-S-norm-EUR T4-S-Prem-EUR T4-SPrem--05EUR T4-S-VIP-EUR T4-S-norm-EUR- T4-Lu…" at bounding box center [339, 173] width 61 height 12
click at [425, 218] on div "✓ MT4 LiveFloatingSpreadAccount MT4 Cent EUR - T4-S-VIP-EUR" at bounding box center [462, 207] width 582 height 89
click at [331, 221] on select "- T4-SZV-norm-CZK T4-S-norm-CZK" at bounding box center [337, 223] width 56 height 12
click at [216, 269] on div "Save" at bounding box center [197, 264] width 49 height 19
click at [210, 267] on div "Save" at bounding box center [197, 264] width 49 height 19
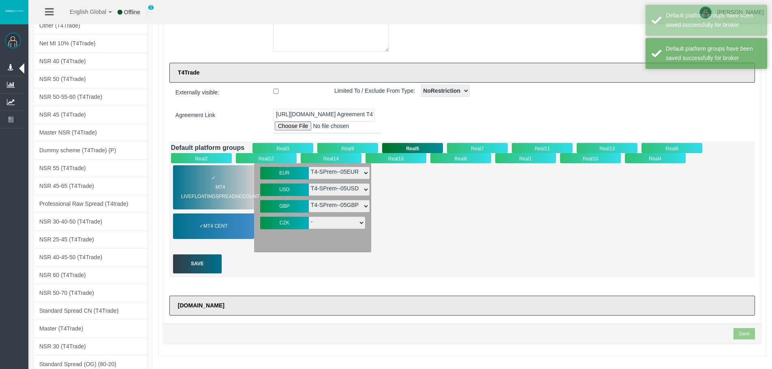
click at [537, 231] on div "✓ MT4 LiveFloatingSpreadAccount MT4 Cent EUR - T4-S-VIP-EUR" at bounding box center [462, 207] width 582 height 89
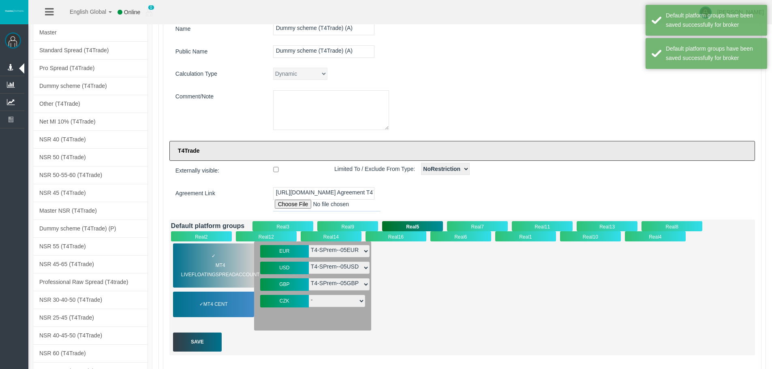
scroll to position [0, 0]
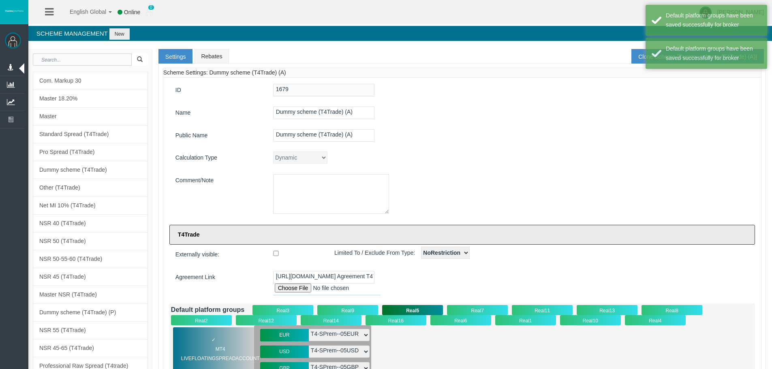
click at [472, 161] on div "Dynamic CPARevenue CPARevenuePlus CPADeposit NSR" at bounding box center [511, 158] width 488 height 12
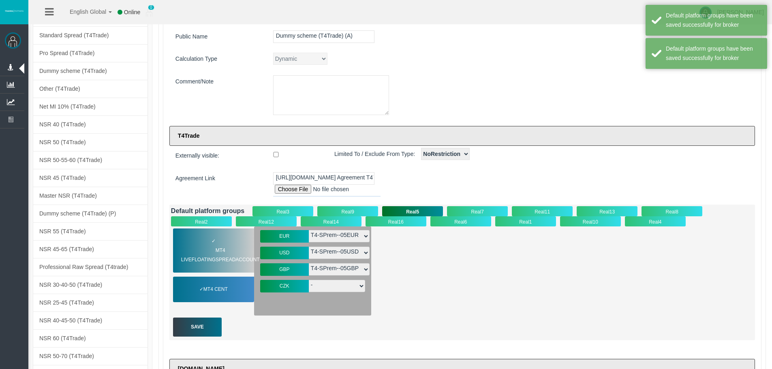
scroll to position [162, 0]
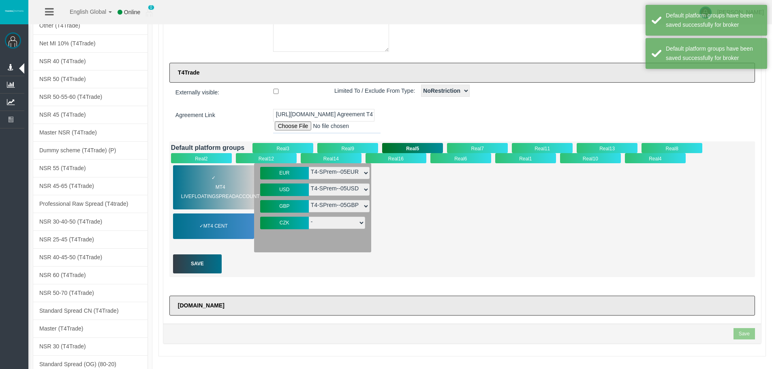
click at [745, 340] on div "Save" at bounding box center [462, 334] width 598 height 20
click at [743, 334] on section "Save" at bounding box center [744, 333] width 21 height 11
click at [507, 234] on div "✓ MT4 LiveFloatingSpreadAccount MT4 Cent EUR - T4-S-VIP-EUR" at bounding box center [462, 207] width 582 height 89
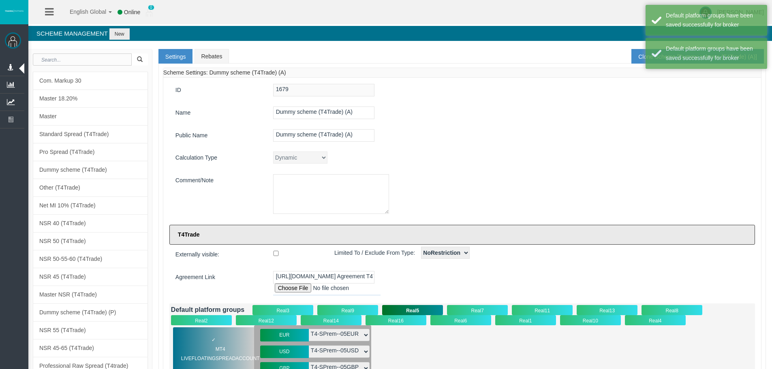
click at [228, 64] on div "Loading... Scheme Settings: Dummy scheme (T4Trade) (A) ID 1679 Name Dummy schem…" at bounding box center [462, 291] width 608 height 455
click at [215, 57] on link "Rebates" at bounding box center [212, 56] width 34 height 15
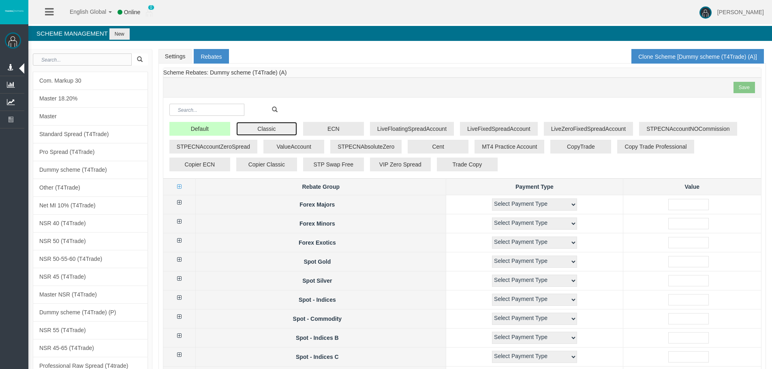
click at [274, 128] on button "Classic" at bounding box center [266, 129] width 61 height 14
click at [182, 202] on icon at bounding box center [179, 203] width 4 height 6
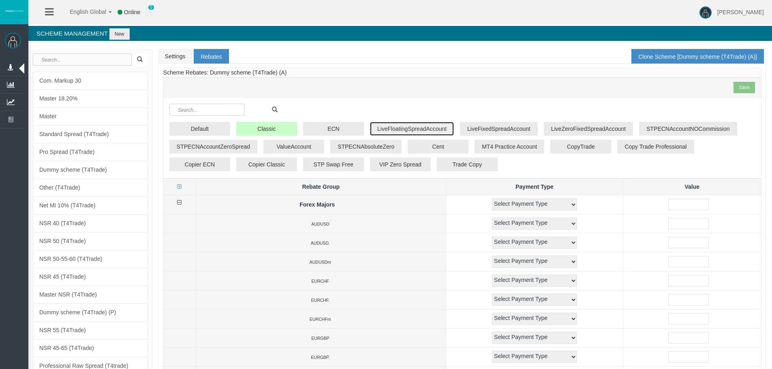
click at [421, 127] on button "LiveFloatingSpreadAccount" at bounding box center [412, 129] width 84 height 14
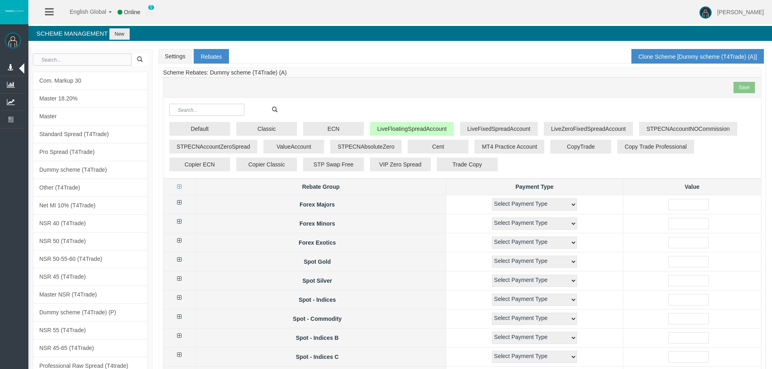
click at [182, 201] on icon at bounding box center [179, 203] width 4 height 6
click at [381, 87] on div "Save" at bounding box center [462, 87] width 598 height 20
drag, startPoint x: 162, startPoint y: 55, endPoint x: 172, endPoint y: 51, distance: 10.5
click at [162, 55] on link "Settings" at bounding box center [175, 56] width 34 height 15
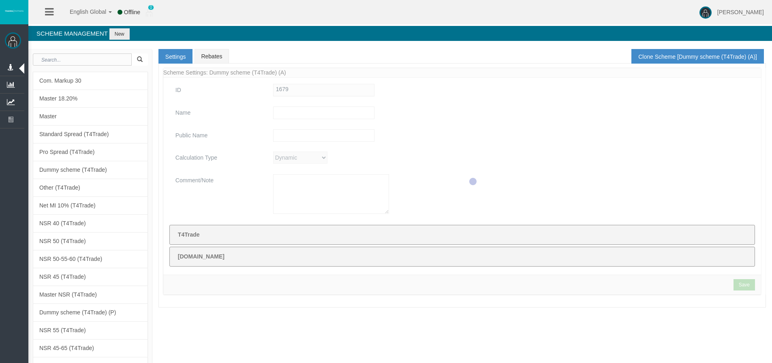
type input "Dummy scheme (T4Trade) (A)"
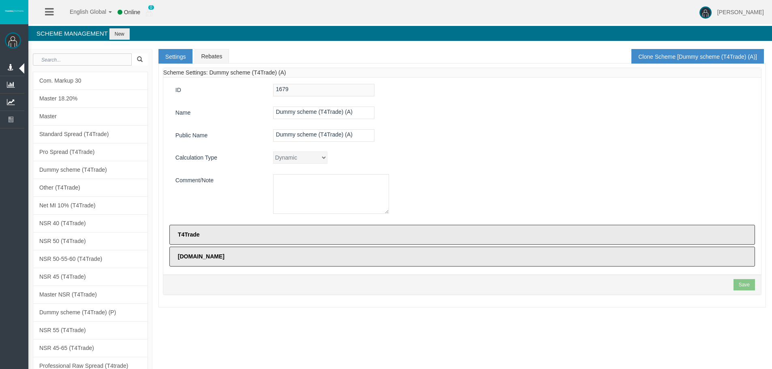
click at [448, 156] on div "Dynamic CPARevenue CPARevenuePlus CPADeposit NSR" at bounding box center [511, 158] width 488 height 12
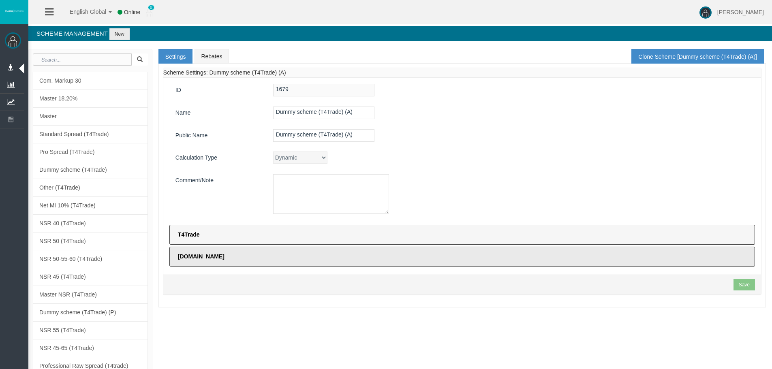
click at [291, 241] on label "T4Trade" at bounding box center [462, 235] width 586 height 20
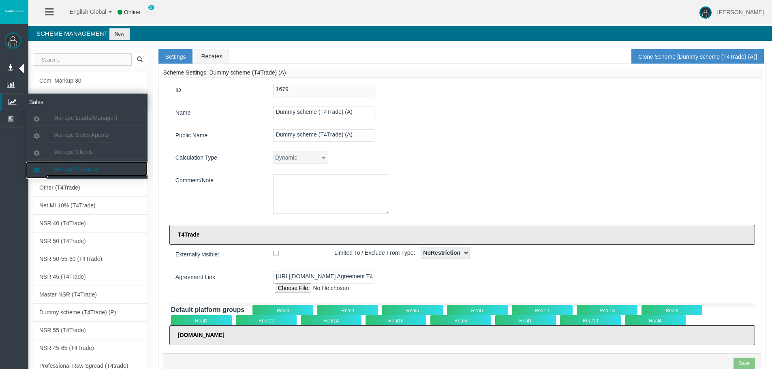
click at [69, 169] on span "Manage Partners" at bounding box center [75, 169] width 43 height 6
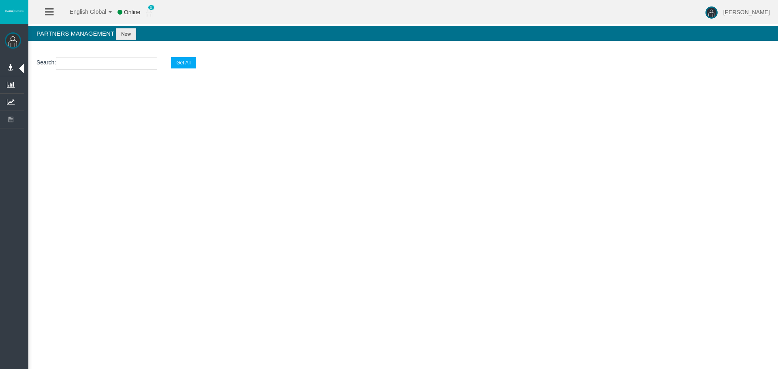
click at [104, 62] on input "text" at bounding box center [106, 63] width 101 height 13
paste input "IBteffb"
type input "IBteffb"
select select "25"
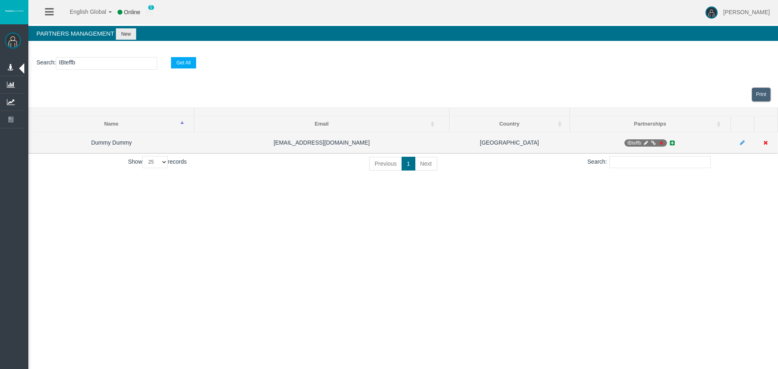
type input "IBteffb"
click at [646, 142] on icon at bounding box center [646, 143] width 6 height 5
select select "0"
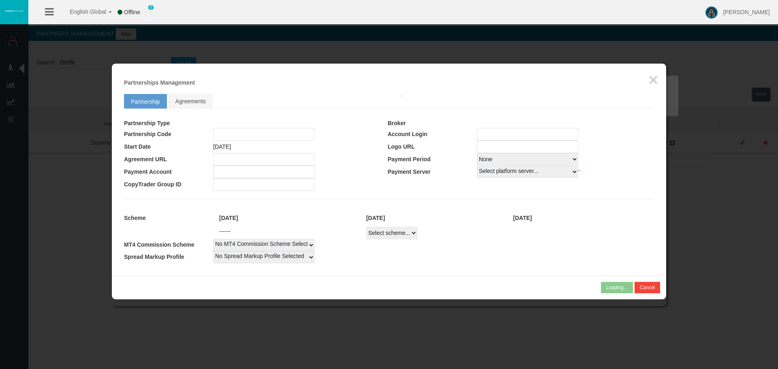
type input "IBteffb"
type input "19269325"
select select "1"
type input "19269325"
select select "1"
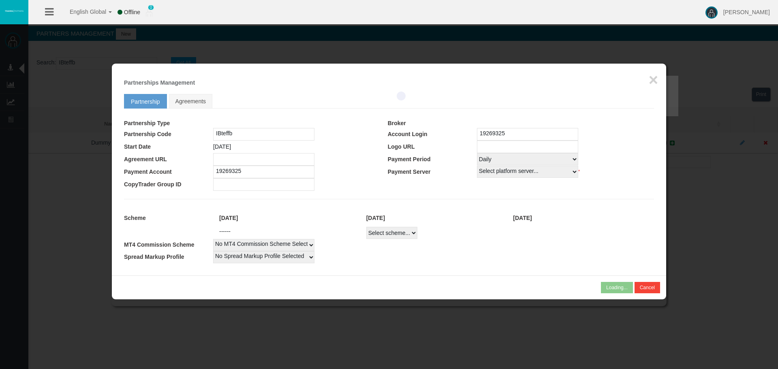
select select
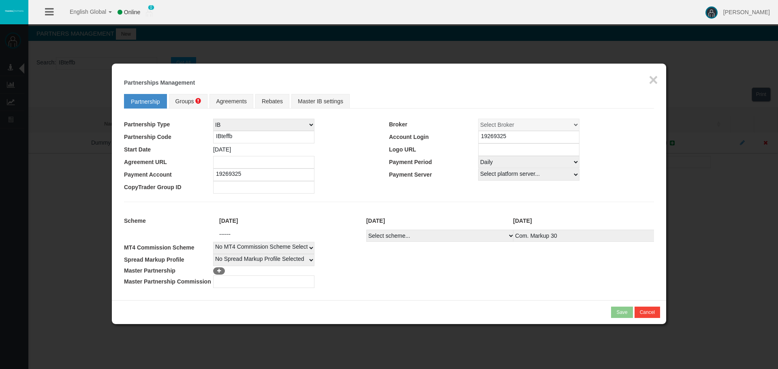
drag, startPoint x: 525, startPoint y: 273, endPoint x: 463, endPoint y: 239, distance: 70.2
click at [524, 271] on td at bounding box center [433, 270] width 441 height 9
click at [463, 228] on div "September 2025 October 2025 November 2025" at bounding box center [433, 220] width 441 height 17
click at [460, 238] on select "Select scheme... Com. Markup 30 Master 18.20% Master Standard Spread (T4Trade) …" at bounding box center [440, 236] width 148 height 12
select select
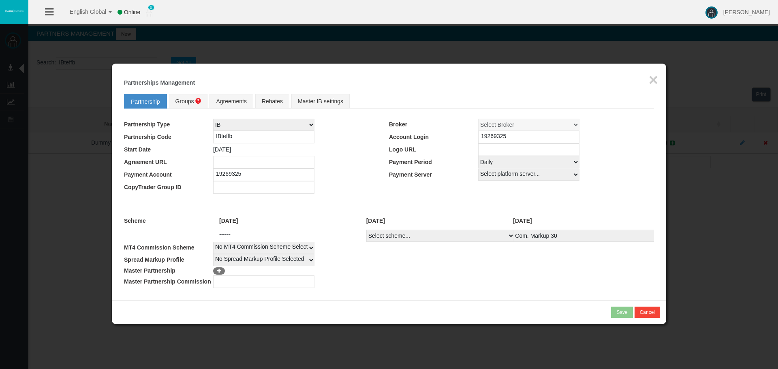
click at [366, 230] on select "Select scheme... Com. Markup 30 Master 18.20% Master Standard Spread (T4Trade) …" at bounding box center [440, 236] width 148 height 12
select select
click at [452, 233] on select "Select scheme... Com. Markup 30 Master 18.20% Master Standard Spread (T4Trade) …" at bounding box center [440, 236] width 148 height 12
select select
click at [366, 230] on select "Select scheme... Com. Markup 30 Master 18.20% Master Standard Spread (T4Trade) …" at bounding box center [440, 236] width 148 height 12
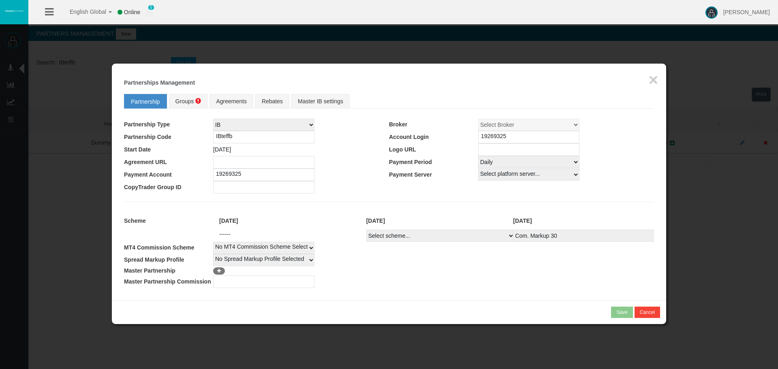
select select
click at [501, 230] on select "Select scheme... Com. Markup 30 Master 18.20% Master Standard Spread (T4Trade) …" at bounding box center [440, 236] width 148 height 12
select select
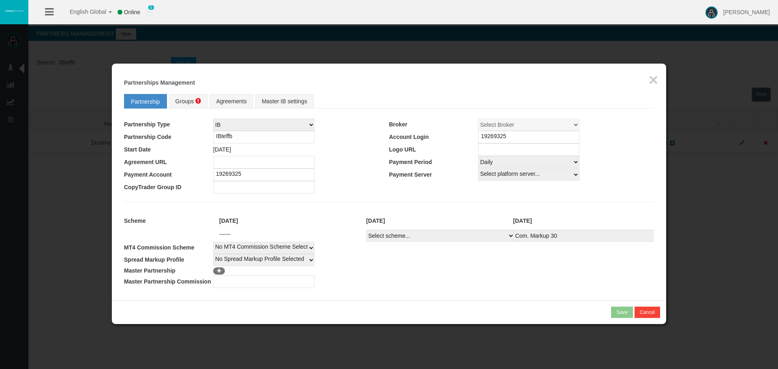
click at [366, 230] on select "Select scheme... Com. Markup 30 Master 18.20% Master Standard Spread (T4Trade) …" at bounding box center [440, 236] width 148 height 12
select select
click at [497, 271] on td at bounding box center [433, 270] width 441 height 9
click at [492, 164] on select "Select Payment Period... None Daily Weekly Mid-Month Monthly" at bounding box center [528, 162] width 101 height 12
select select "0"
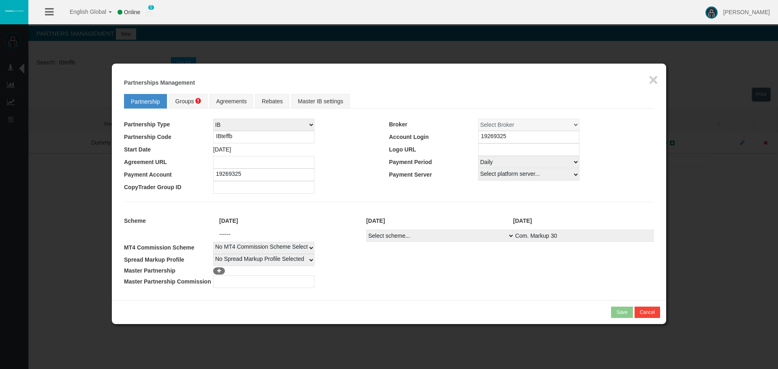
click at [478, 156] on select "Select Payment Period... None Daily Weekly Mid-Month Monthly" at bounding box center [528, 162] width 101 height 12
drag, startPoint x: 412, startPoint y: 182, endPoint x: 291, endPoint y: 117, distance: 137.5
click at [412, 182] on td at bounding box center [521, 187] width 265 height 13
click at [200, 99] on span at bounding box center [198, 101] width 6 height 6
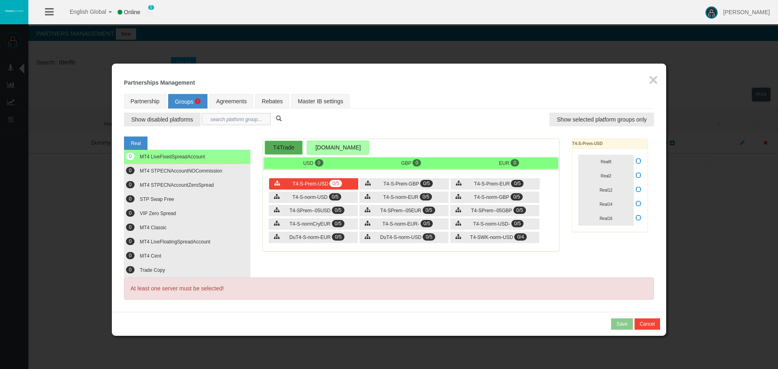
click at [244, 121] on input "text" at bounding box center [236, 119] width 69 height 12
paste input "T4-SPrem--05USD"
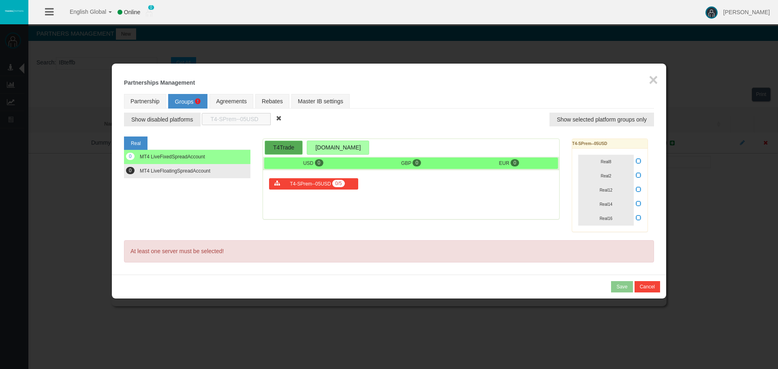
click at [209, 118] on input "T4-SPrem--05USD" at bounding box center [236, 119] width 69 height 12
click at [624, 163] on button "Real8" at bounding box center [606, 162] width 56 height 14
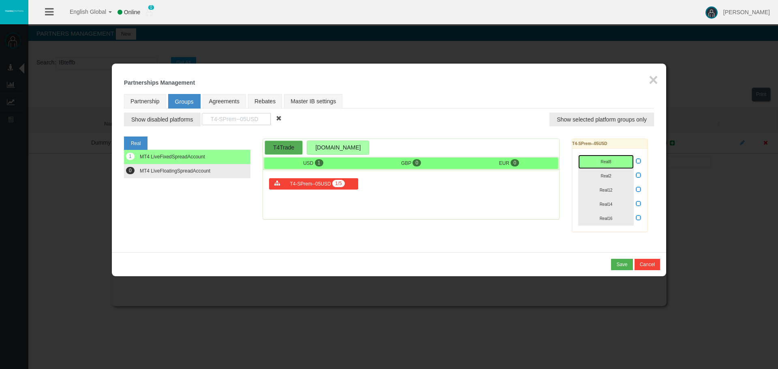
click at [608, 162] on span "Real8" at bounding box center [606, 162] width 11 height 4
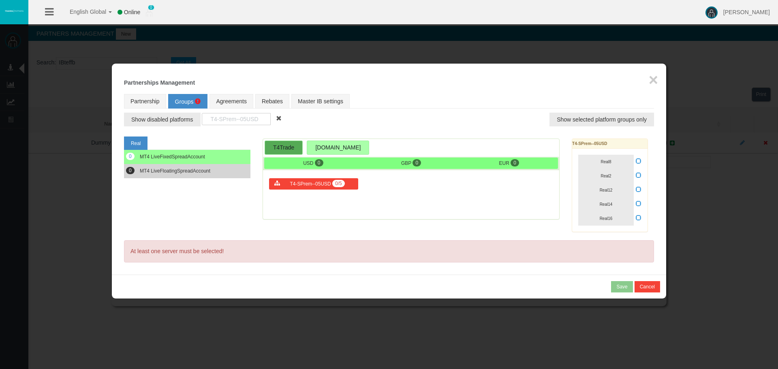
click at [184, 170] on span "MT4 LiveFloatingSpreadAccount" at bounding box center [175, 171] width 71 height 6
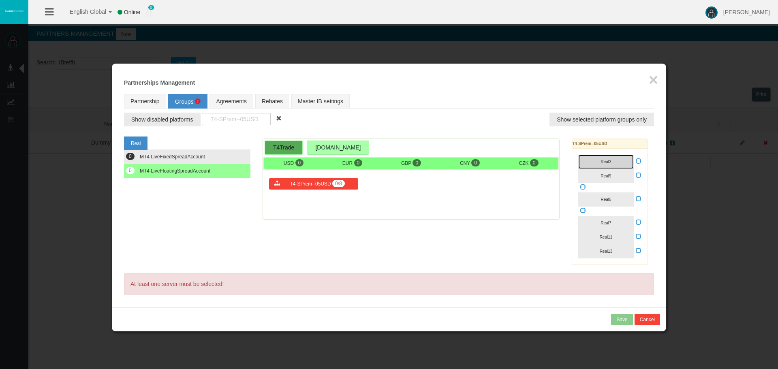
click at [612, 163] on button "Real3" at bounding box center [606, 162] width 56 height 14
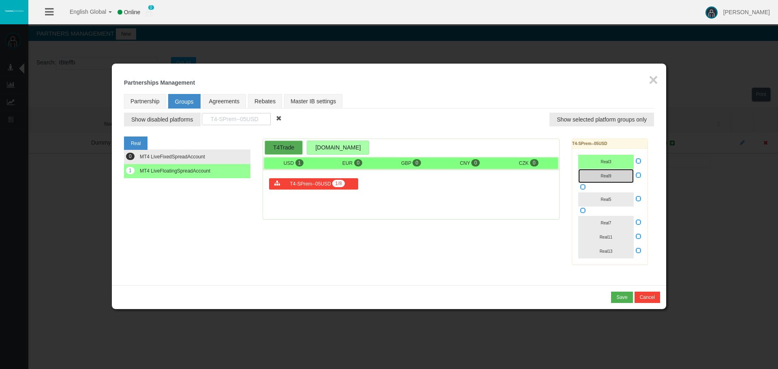
click at [614, 181] on button "Real9" at bounding box center [606, 176] width 56 height 14
click at [611, 201] on span "Real5" at bounding box center [606, 199] width 11 height 4
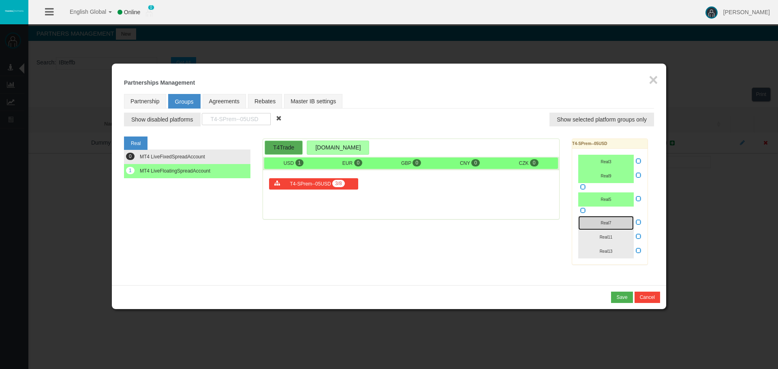
click at [612, 220] on button "Real7" at bounding box center [606, 223] width 56 height 14
click at [616, 238] on button "Real11" at bounding box center [606, 237] width 56 height 14
click at [617, 248] on button "Real13" at bounding box center [606, 251] width 56 height 14
click at [640, 201] on icon at bounding box center [639, 199] width 6 height 6
click at [0, 0] on input "checkbox" at bounding box center [0, 0] width 0 height 0
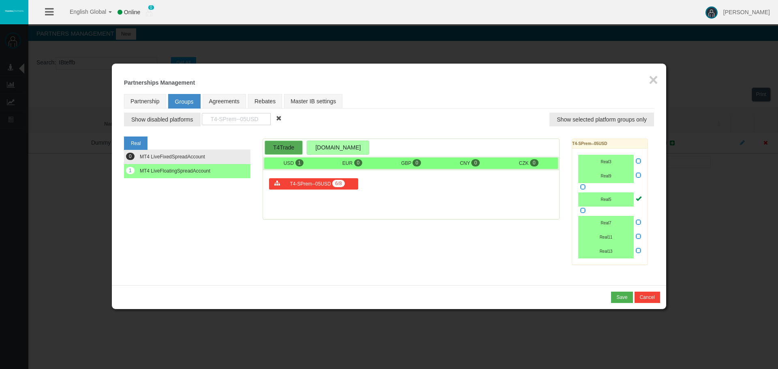
click at [402, 229] on div "Real 0 MT4 LiveFixedSpreadAccount 1 T4Trade" at bounding box center [389, 203] width 530 height 141
click at [258, 115] on input "T4-SPrem--05USD" at bounding box center [236, 119] width 69 height 12
type input "T4-SPrem--05"
click at [424, 182] on span "0/8" at bounding box center [429, 183] width 13 height 7
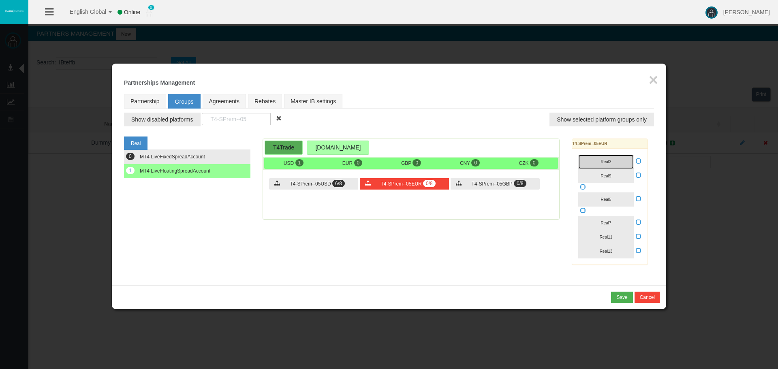
click at [617, 162] on button "Real3" at bounding box center [606, 162] width 56 height 14
click at [616, 173] on button "Real9" at bounding box center [606, 176] width 56 height 14
click at [616, 197] on button "Real5" at bounding box center [606, 200] width 56 height 14
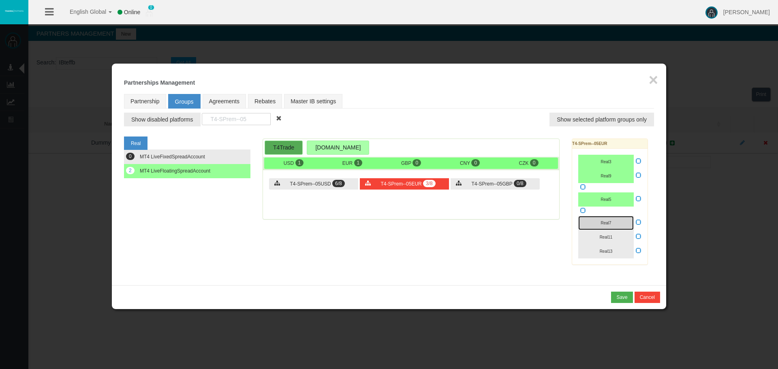
click at [617, 220] on button "Real7" at bounding box center [606, 223] width 56 height 14
click at [640, 199] on icon at bounding box center [639, 199] width 6 height 6
click at [0, 0] on input "checkbox" at bounding box center [0, 0] width 0 height 0
click at [616, 235] on button "Real11" at bounding box center [606, 237] width 56 height 14
click at [616, 253] on button "Real13" at bounding box center [606, 251] width 56 height 14
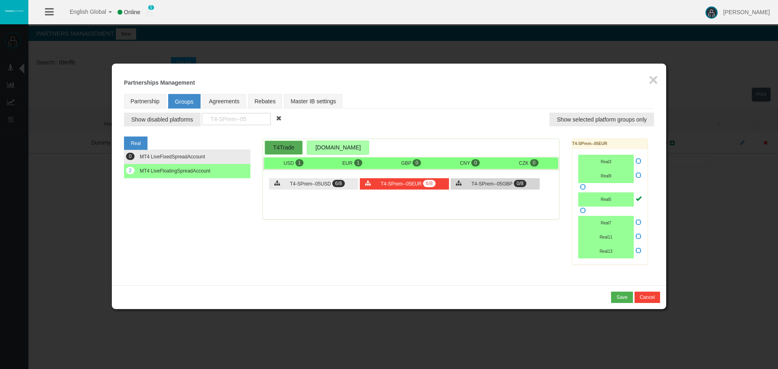
click at [483, 188] on div "T4-SPrem--05GBP 0/8" at bounding box center [495, 183] width 89 height 11
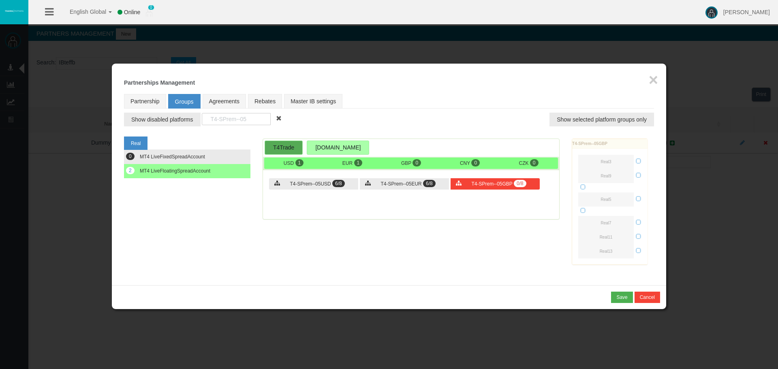
click at [625, 160] on div at bounding box center [616, 202] width 88 height 126
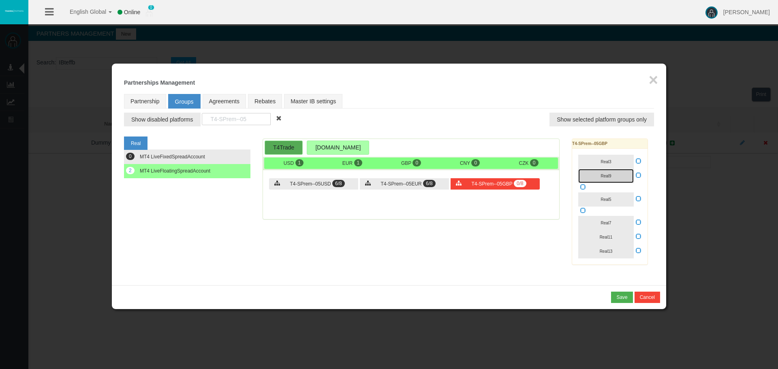
click at [620, 175] on button "Real9" at bounding box center [606, 176] width 56 height 14
drag, startPoint x: 619, startPoint y: 203, endPoint x: 617, endPoint y: 208, distance: 5.3
click at [619, 203] on button "Real5" at bounding box center [606, 200] width 56 height 14
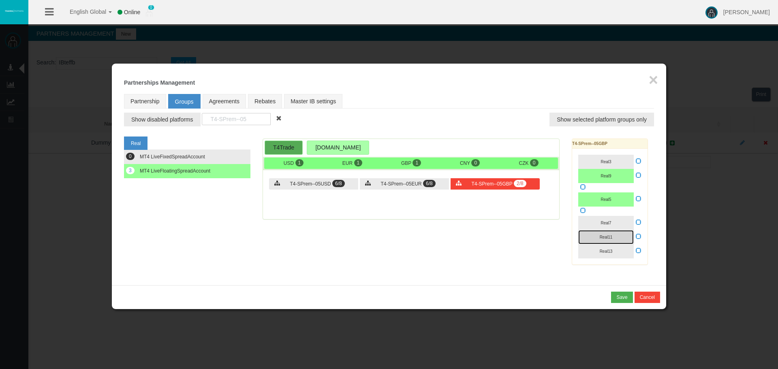
drag, startPoint x: 617, startPoint y: 231, endPoint x: 616, endPoint y: 238, distance: 7.3
click at [617, 231] on button "Real11" at bounding box center [606, 237] width 56 height 14
click at [617, 242] on button "Real11" at bounding box center [606, 237] width 56 height 14
click at [617, 237] on button "Real11" at bounding box center [606, 237] width 56 height 14
drag, startPoint x: 615, startPoint y: 224, endPoint x: 616, endPoint y: 251, distance: 27.2
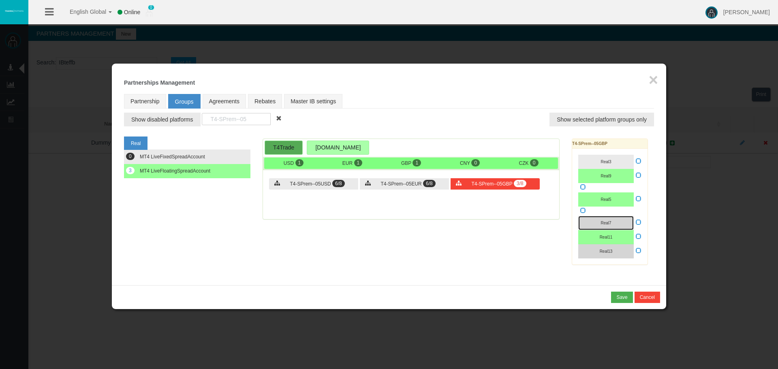
click at [616, 225] on button "Real7" at bounding box center [606, 223] width 56 height 14
click at [616, 257] on button "Real13" at bounding box center [606, 251] width 56 height 14
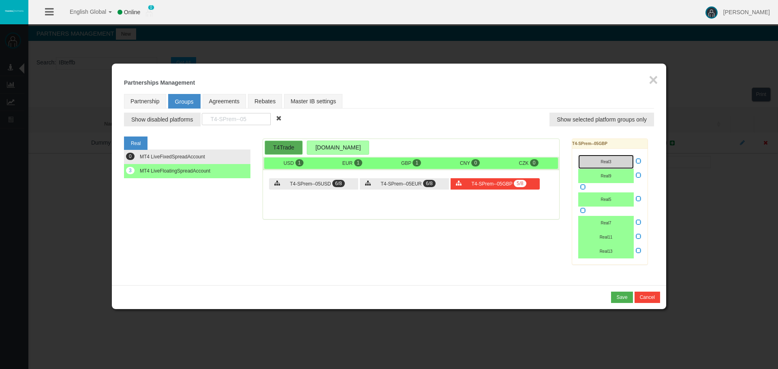
click at [619, 159] on button "Real3" at bounding box center [606, 162] width 56 height 14
click at [642, 205] on div "Real3 Real9 Real1 Real5" at bounding box center [609, 207] width 75 height 116
click at [639, 202] on label at bounding box center [639, 199] width 6 height 9
click at [0, 0] on input "checkbox" at bounding box center [0, 0] width 0 height 0
click at [426, 231] on div "Real 0 MT4 LiveFixedSpreadAccount 3 T4Trade" at bounding box center [389, 203] width 530 height 141
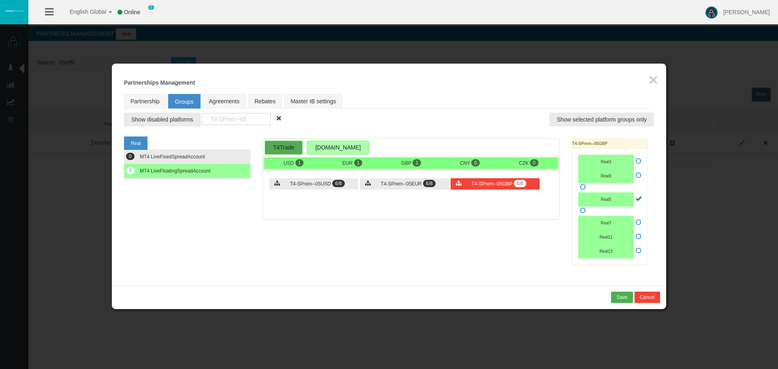
click at [280, 118] on span at bounding box center [279, 119] width 6 height 6
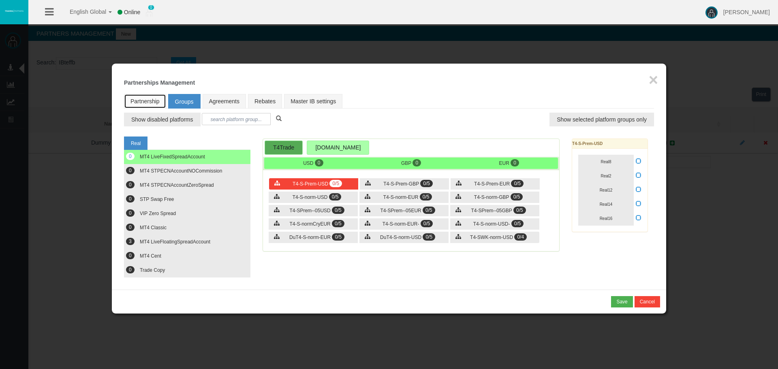
click at [146, 99] on link "Partnership" at bounding box center [145, 101] width 42 height 15
select select "0"
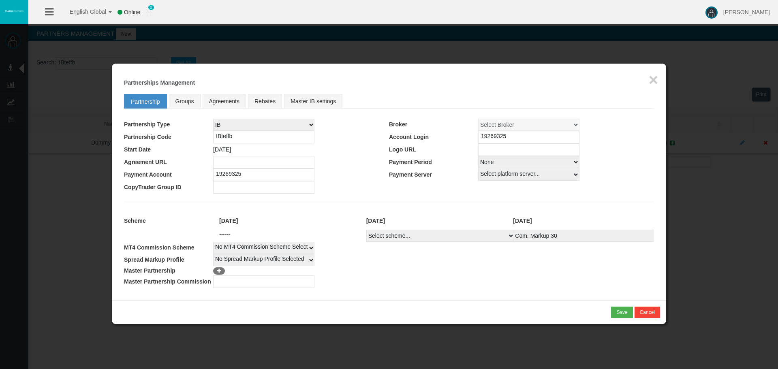
click at [606, 291] on div "Loading... × Partnerships Management Partnership Groups Agreements Rebates Mast…" at bounding box center [389, 182] width 554 height 237
click at [624, 309] on div "Save" at bounding box center [621, 312] width 11 height 7
click at [479, 138] on input "19269325" at bounding box center [528, 137] width 101 height 13
click at [623, 309] on div "Confirm" at bounding box center [619, 312] width 17 height 7
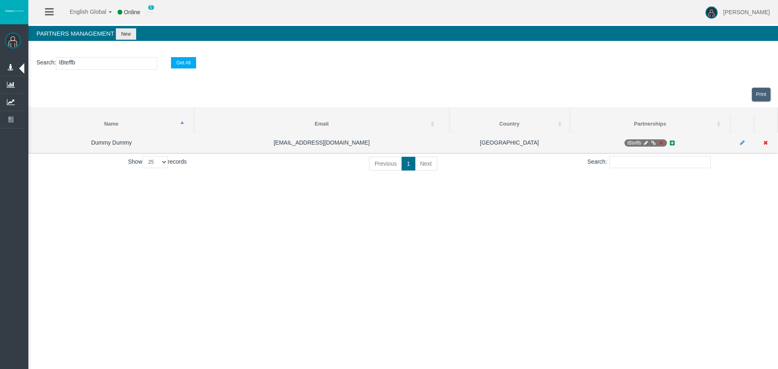
click at [628, 141] on span "IBteffb" at bounding box center [646, 142] width 43 height 7
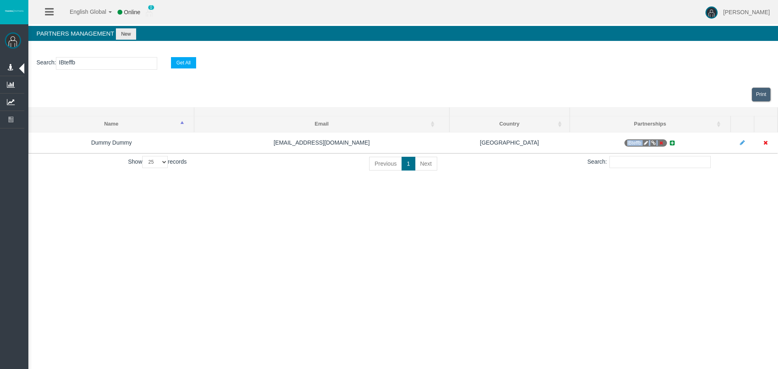
copy span "IBteffb"
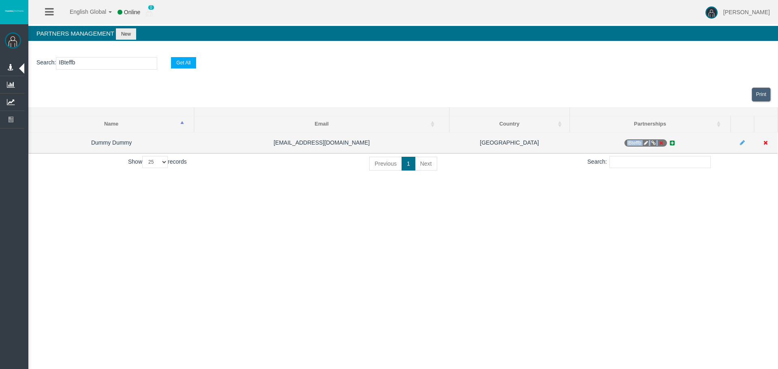
click at [655, 143] on icon at bounding box center [654, 143] width 6 height 5
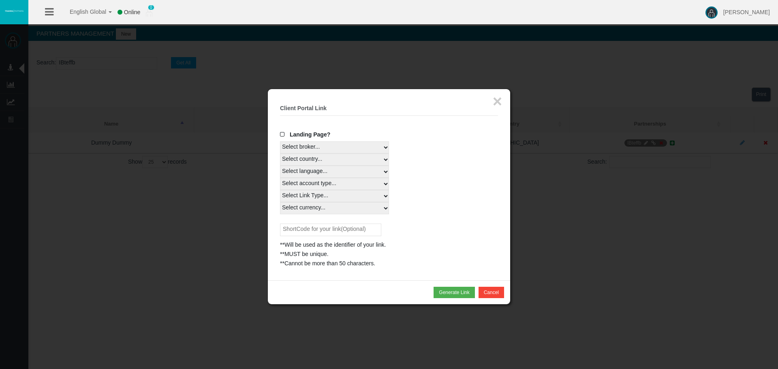
click at [355, 159] on select "Select country... Rest of the World" at bounding box center [334, 160] width 109 height 12
select select
click at [280, 154] on select "Select country... Rest of the World" at bounding box center [334, 160] width 109 height 12
drag, startPoint x: 339, startPoint y: 170, endPoint x: 336, endPoint y: 176, distance: 6.5
click at [339, 170] on select "Select language... English Japanese Chinese Portuguese Spanish Czech German Fre…" at bounding box center [334, 172] width 109 height 12
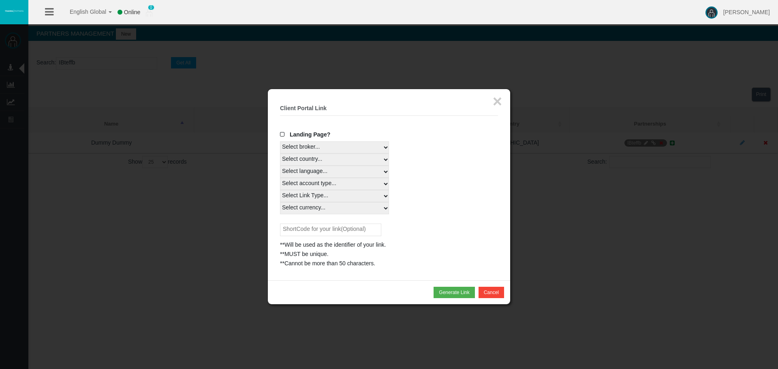
select select
click at [280, 166] on select "Select language... English Japanese Chinese Portuguese Spanish Czech German Fre…" at bounding box center [334, 172] width 109 height 12
click at [331, 184] on select "Select account type... All Platforms MT4 LiveFloatingSpreadAccount" at bounding box center [334, 184] width 109 height 12
select select
click at [280, 178] on select "Select account type... All Platforms MT4 LiveFloatingSpreadAccount" at bounding box center [334, 184] width 109 height 12
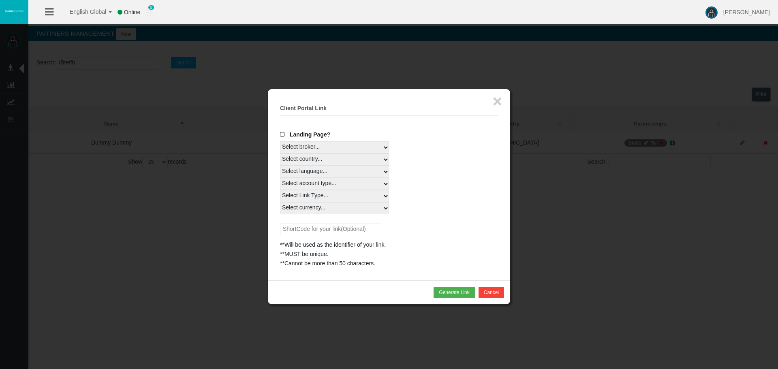
drag, startPoint x: 331, startPoint y: 196, endPoint x: 331, endPoint y: 202, distance: 6.1
click at [331, 196] on select "Select Link Type... Real" at bounding box center [334, 196] width 109 height 12
select select "Real"
click at [280, 190] on select "Select Link Type... Real" at bounding box center [334, 196] width 109 height 12
drag, startPoint x: 324, startPoint y: 205, endPoint x: 324, endPoint y: 214, distance: 9.3
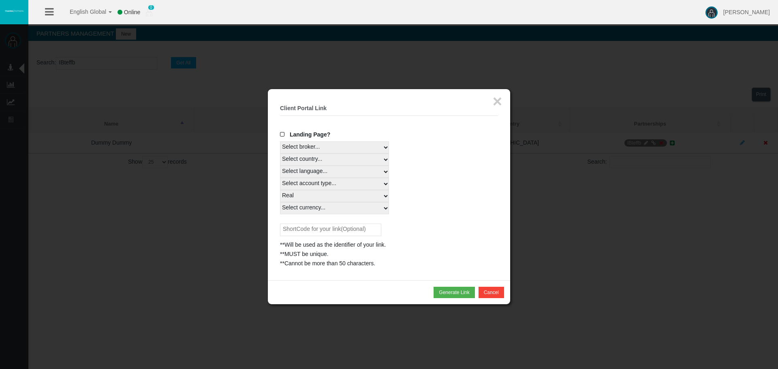
click at [324, 205] on select "Select currency... All Currencies EUR GBP USD" at bounding box center [334, 208] width 109 height 12
select select "All Currencies"
click at [280, 202] on select "Select currency... All Currencies EUR GBP USD" at bounding box center [334, 208] width 109 height 12
click at [448, 287] on div "Generate Link Cancel" at bounding box center [389, 292] width 242 height 24
click at [447, 289] on button "Generate Link" at bounding box center [454, 292] width 41 height 11
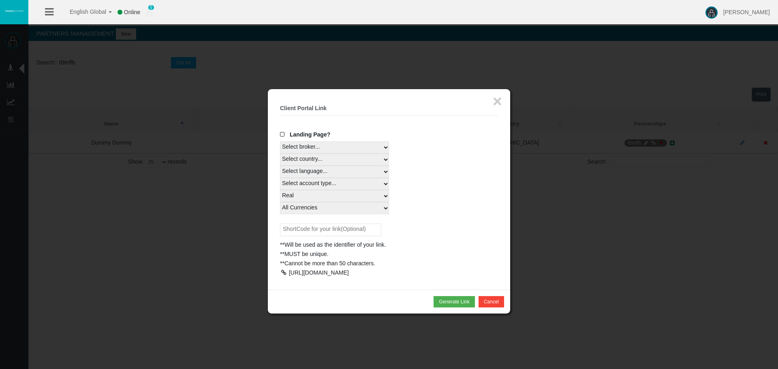
click at [285, 273] on div at bounding box center [283, 273] width 7 height 6
click at [184, 246] on div at bounding box center [389, 184] width 778 height 369
click at [184, 228] on div at bounding box center [389, 184] width 778 height 369
click at [493, 106] on button "×" at bounding box center [497, 101] width 9 height 16
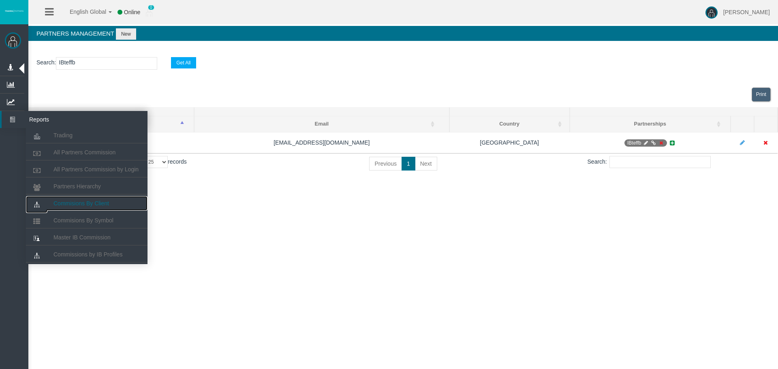
click at [107, 201] on span "Commisions By Client" at bounding box center [82, 203] width 56 height 6
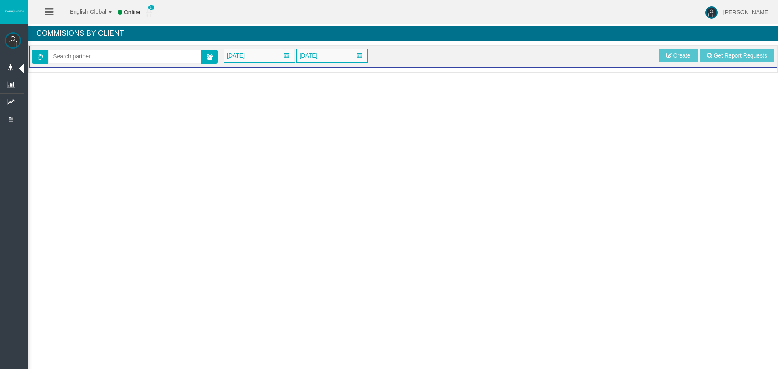
click at [108, 65] on div "@ January 2025 October 2025 Get Report Requests Create" at bounding box center [403, 57] width 748 height 22
click at [111, 60] on input "text" at bounding box center [125, 56] width 152 height 13
paste input "IBfr2w2"
click at [76, 70] on span "[34983] Filip Davchev" at bounding box center [86, 70] width 67 height 6
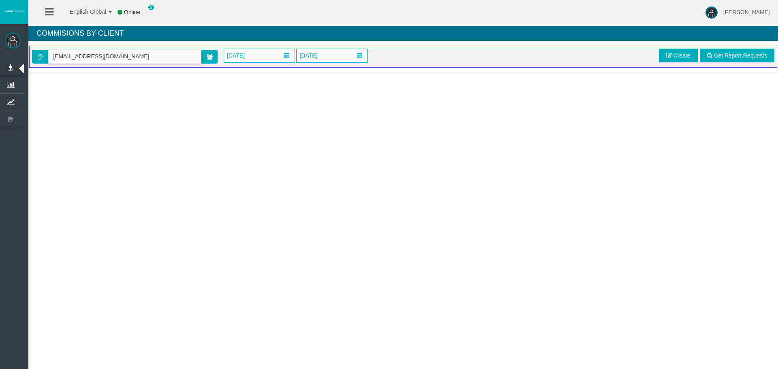
type input "lyricsvevo10@gmail.com"
click at [265, 54] on span "January 2025" at bounding box center [259, 55] width 71 height 13
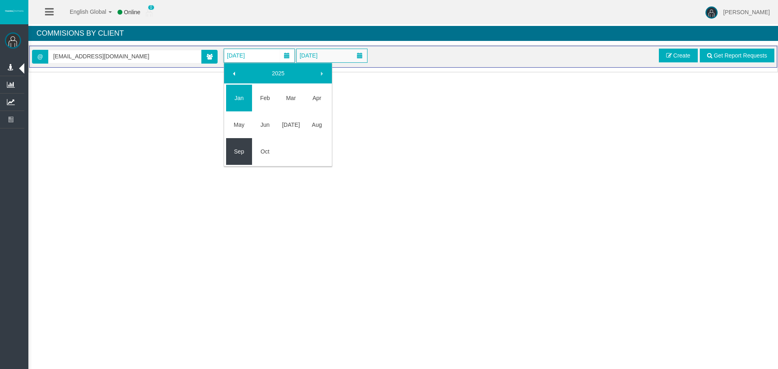
click at [272, 150] on link "Oct" at bounding box center [265, 151] width 26 height 15
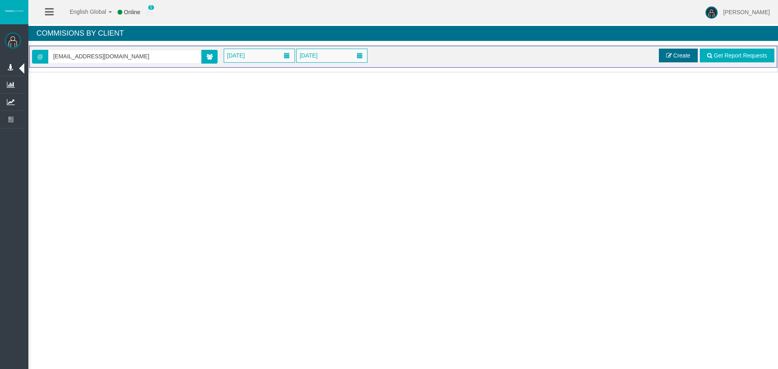
click at [662, 58] on link "Create" at bounding box center [678, 56] width 39 height 14
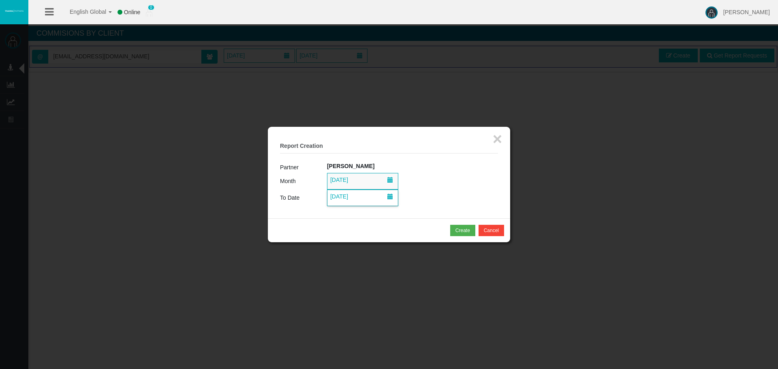
click at [351, 193] on span "[DATE]" at bounding box center [339, 196] width 23 height 11
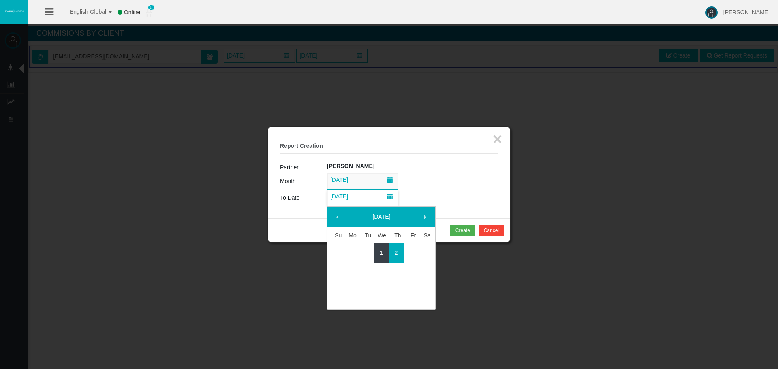
click at [386, 245] on td "1" at bounding box center [381, 253] width 15 height 20
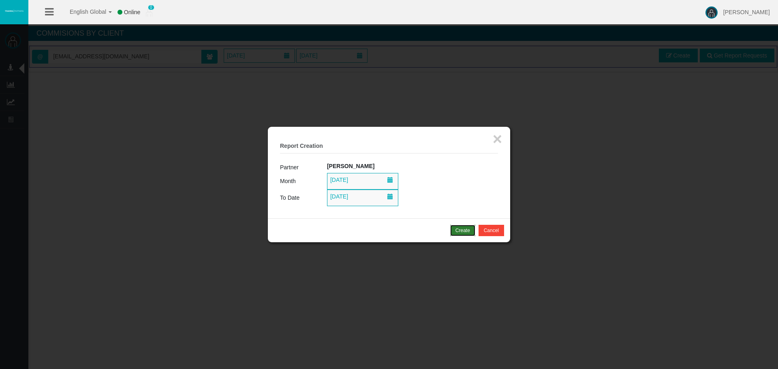
click at [464, 232] on div "Create" at bounding box center [463, 230] width 15 height 7
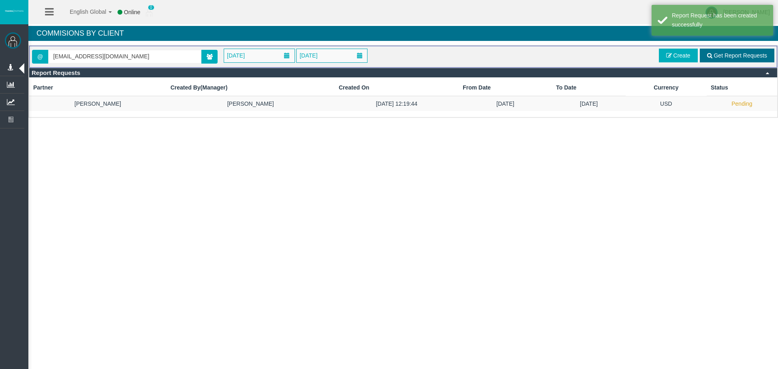
click at [730, 57] on span "Get Report Requests" at bounding box center [741, 55] width 54 height 6
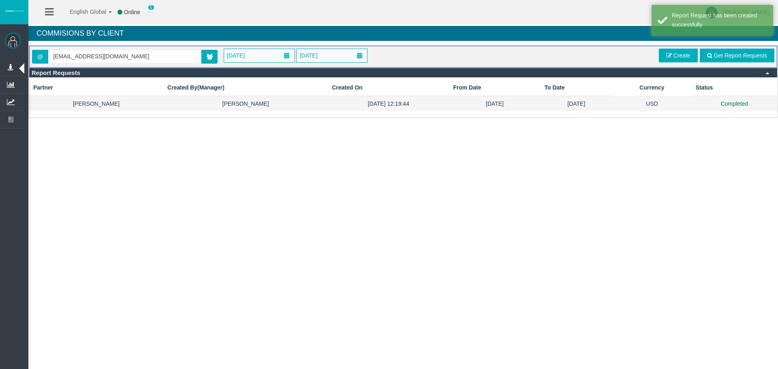
click at [741, 102] on td "Completed" at bounding box center [735, 103] width 86 height 15
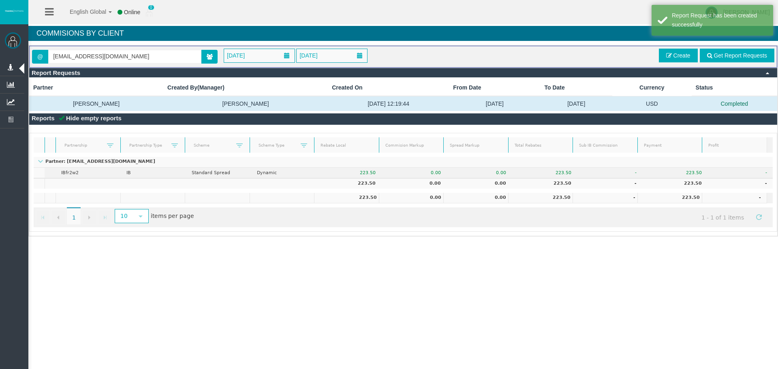
click at [530, 183] on td "223.50" at bounding box center [544, 183] width 65 height 11
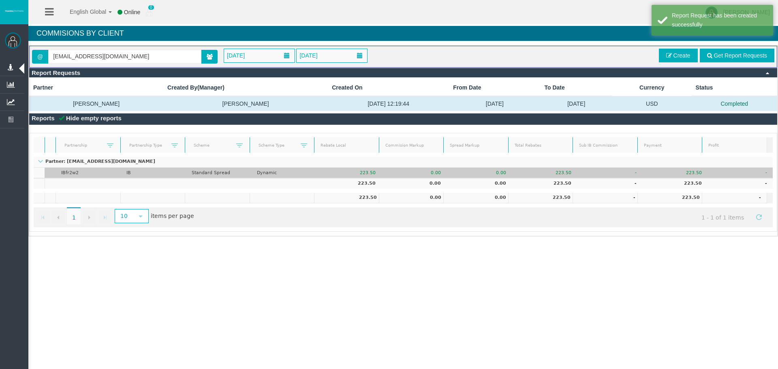
click at [531, 174] on td "223.50" at bounding box center [544, 173] width 65 height 11
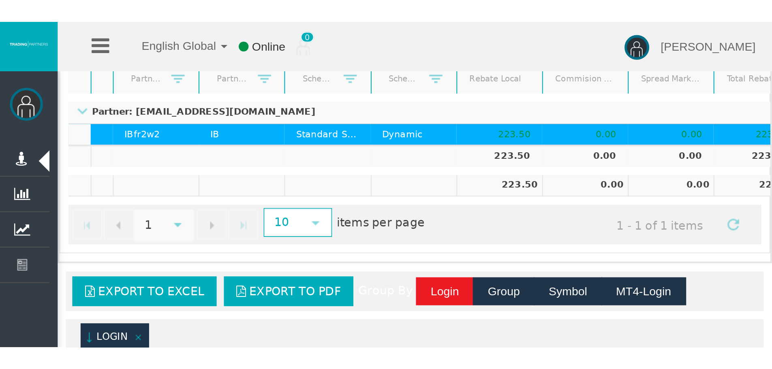
scroll to position [118, 0]
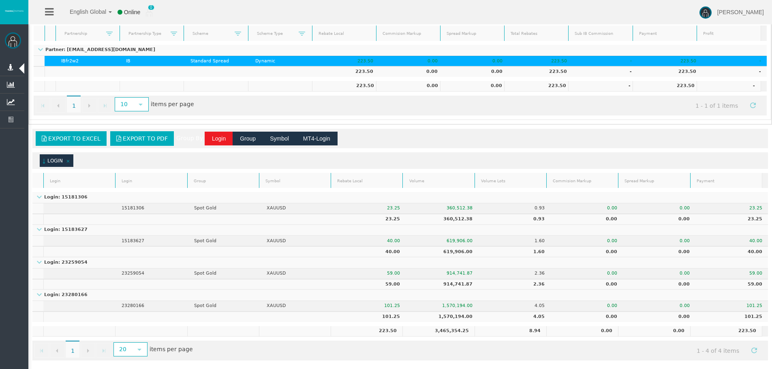
click at [71, 199] on p "Login: 15181306" at bounding box center [61, 197] width 58 height 5
drag, startPoint x: 71, startPoint y: 199, endPoint x: 312, endPoint y: 191, distance: 241.3
click at [71, 199] on p "Login: 15181306" at bounding box center [61, 197] width 58 height 5
copy p "15181306"
click at [75, 223] on td at bounding box center [79, 219] width 73 height 11
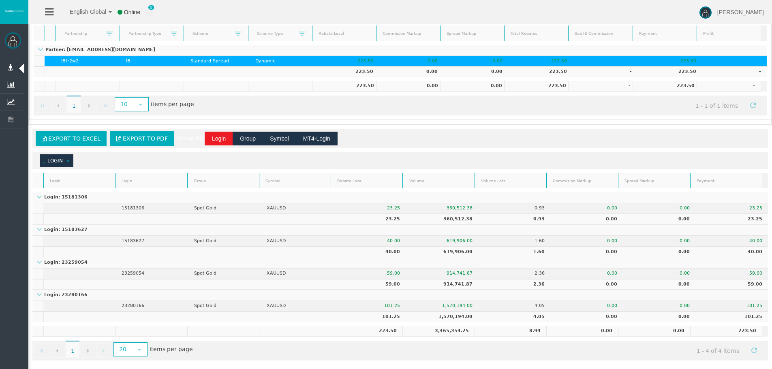
click at [73, 227] on td "Login: 15183627" at bounding box center [400, 230] width 736 height 11
click at [73, 229] on p "Login: 15183627" at bounding box center [61, 229] width 58 height 5
copy p "15183627"
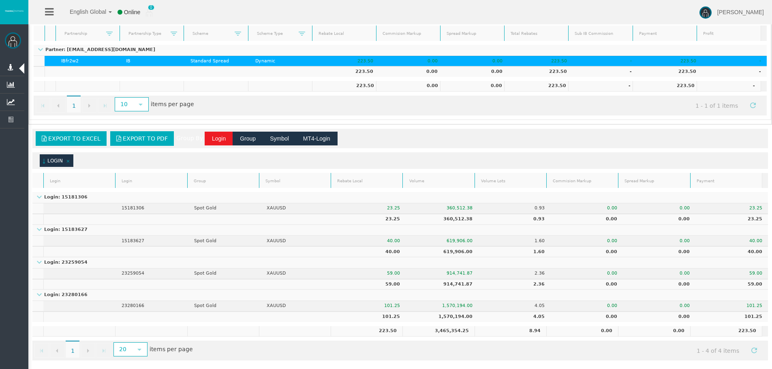
click at [73, 261] on p "Login: 23259054" at bounding box center [61, 262] width 58 height 5
copy p "23259054"
click at [76, 295] on p "Login: 23280166" at bounding box center [61, 295] width 58 height 5
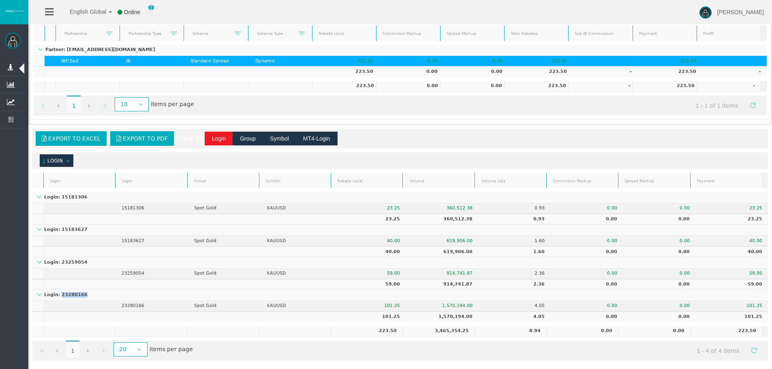
copy p "23280166"
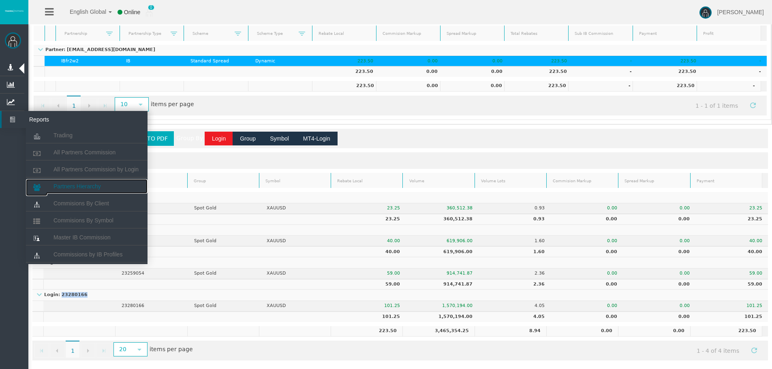
click at [88, 192] on link "Partners Hierarchy" at bounding box center [87, 186] width 122 height 15
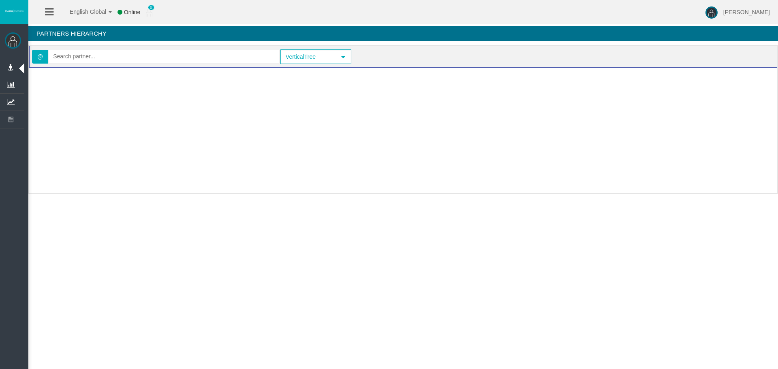
click at [129, 67] on div "@ VerticalTree select VerticalTree" at bounding box center [403, 57] width 748 height 22
click at [132, 59] on input "text" at bounding box center [164, 56] width 231 height 13
paste input "IBfr2w2"
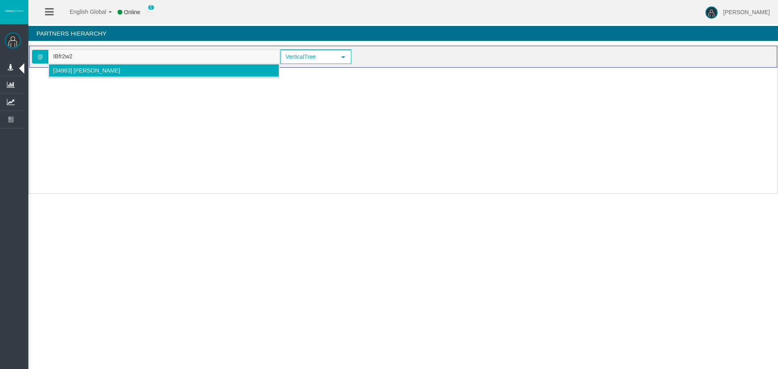
click at [89, 68] on span "[34983] Filip Davchev" at bounding box center [86, 70] width 67 height 6
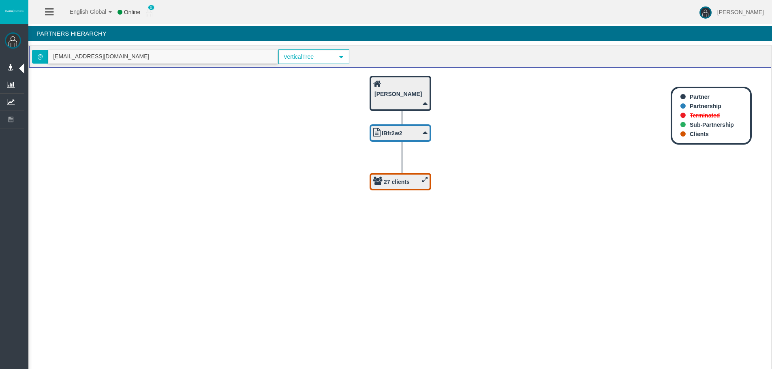
type input "lyricsvevo10@gmail.com"
click at [401, 184] on b "27 clients" at bounding box center [397, 182] width 26 height 6
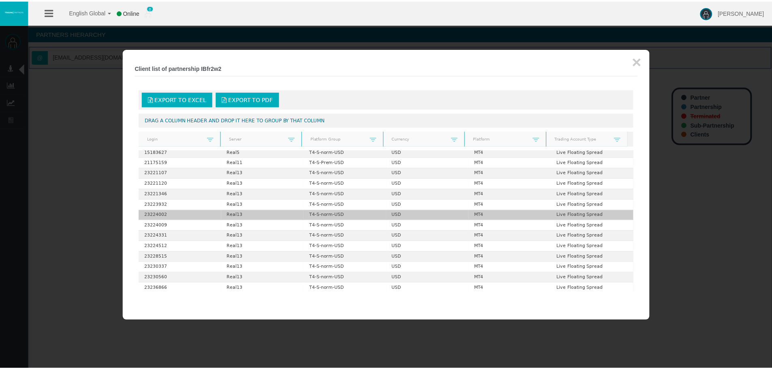
scroll to position [67, 0]
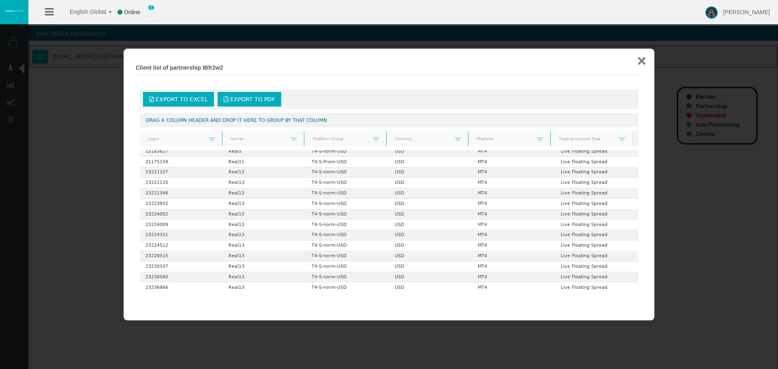
click at [643, 60] on button "×" at bounding box center [641, 61] width 9 height 16
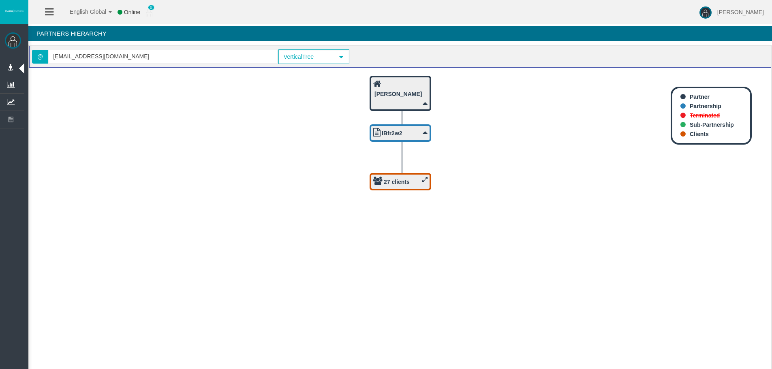
click at [460, 263] on icon "27 clients IBfr2w2 Filip Davchev" at bounding box center [400, 222] width 742 height 308
click at [447, 281] on icon "27 clients IBfr2w2 Filip Davchev" at bounding box center [400, 222] width 742 height 308
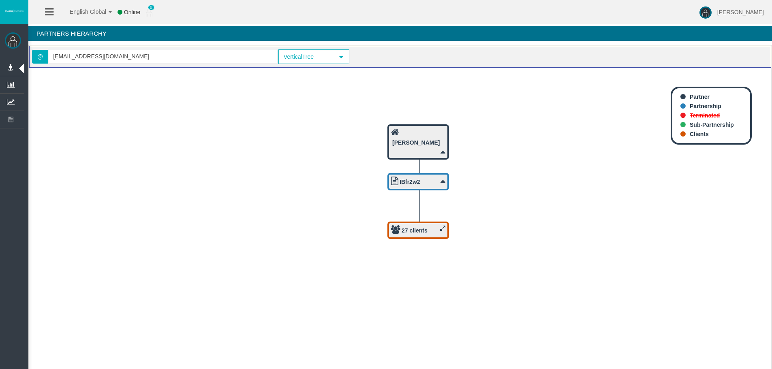
drag, startPoint x: 384, startPoint y: 261, endPoint x: 402, endPoint y: 310, distance: 51.8
click at [402, 310] on icon "27 clients IBfr2w2 Filip Davchev" at bounding box center [400, 222] width 742 height 308
click at [267, 156] on icon "27 clients IBfr2w2 Filip Davchev" at bounding box center [400, 222] width 742 height 308
click at [424, 311] on icon "27 clients IBfr2w2 Filip Davchev" at bounding box center [400, 222] width 742 height 308
